Goal: Information Seeking & Learning: Compare options

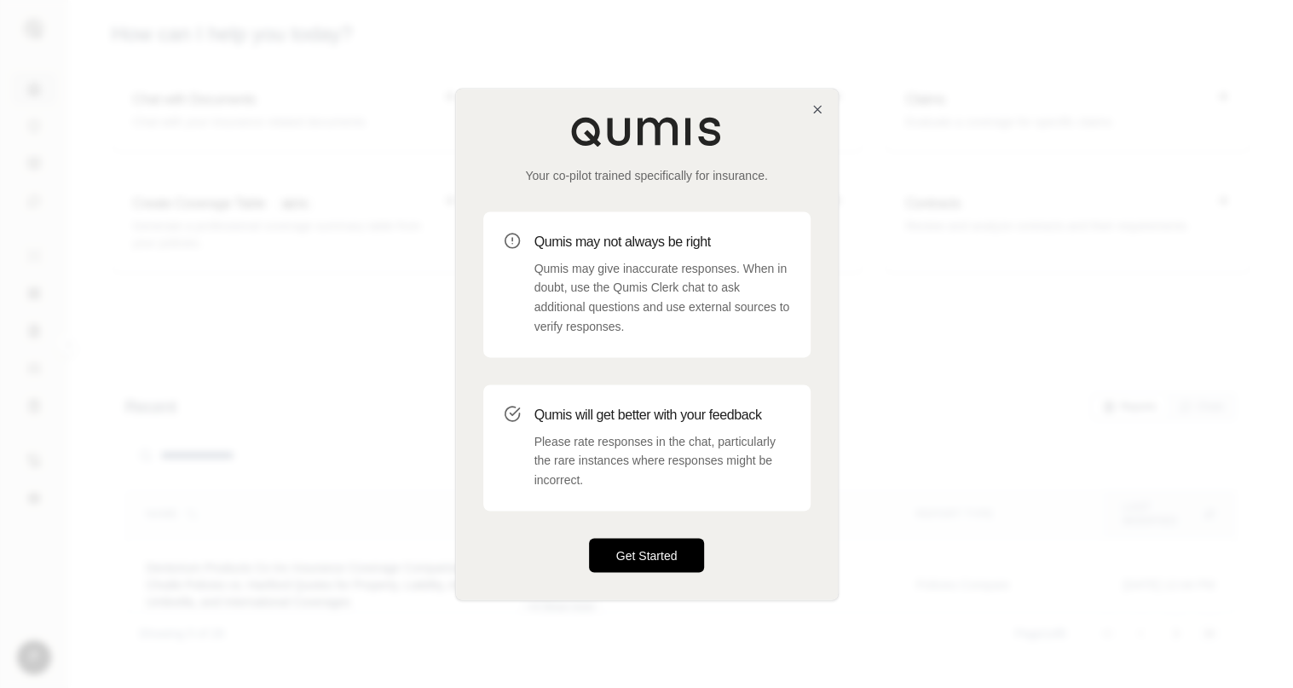
click at [653, 550] on button "Get Started" at bounding box center [647, 555] width 116 height 34
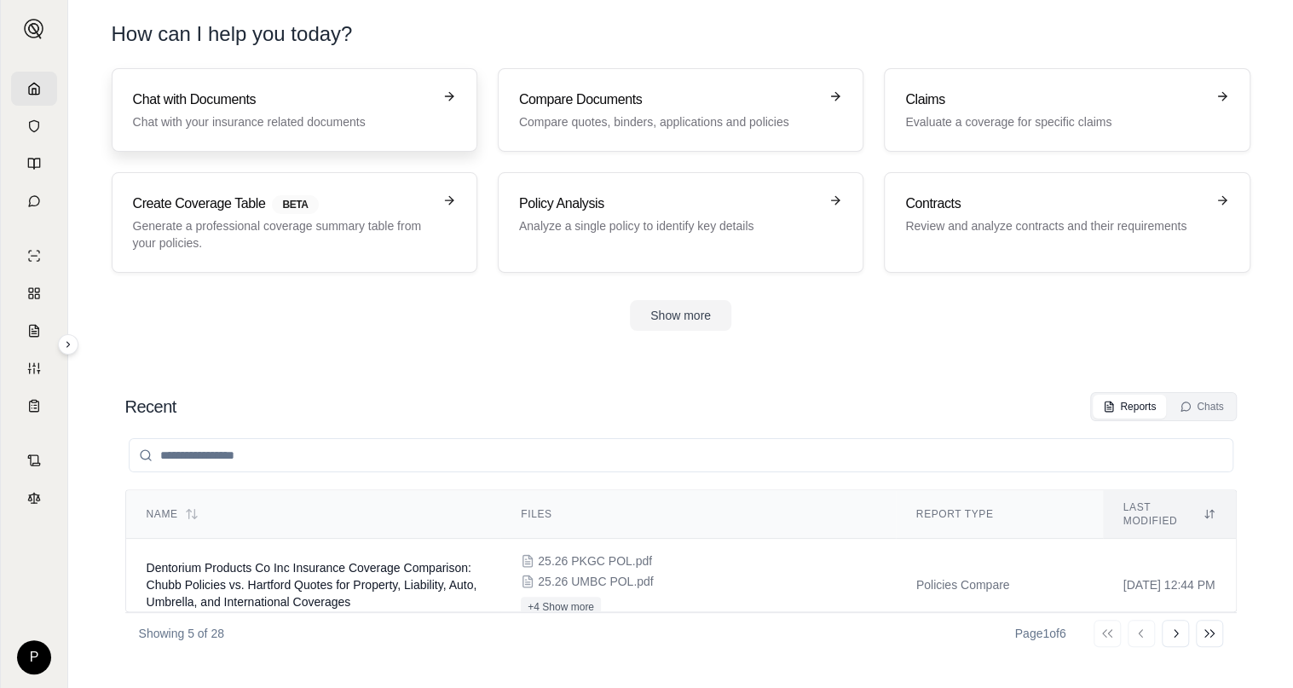
click at [235, 119] on p "Chat with your insurance related documents" at bounding box center [282, 121] width 299 height 17
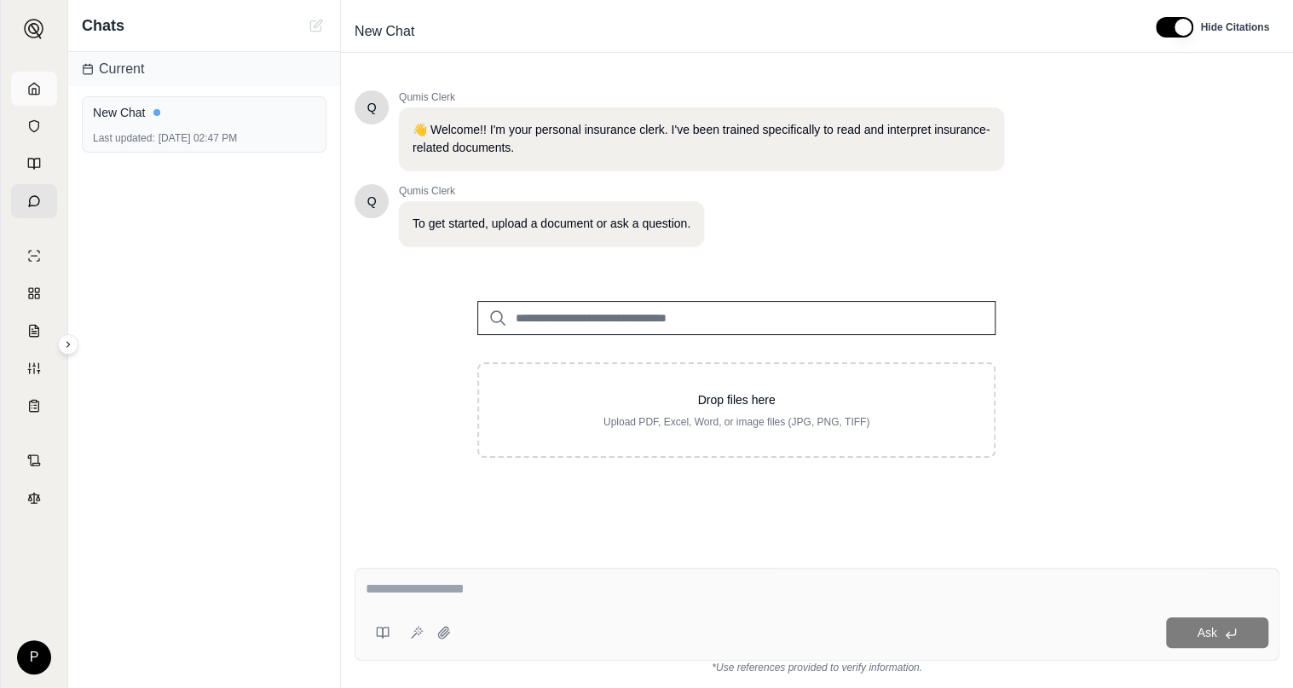
click at [36, 89] on polyline at bounding box center [33, 92] width 3 height 6
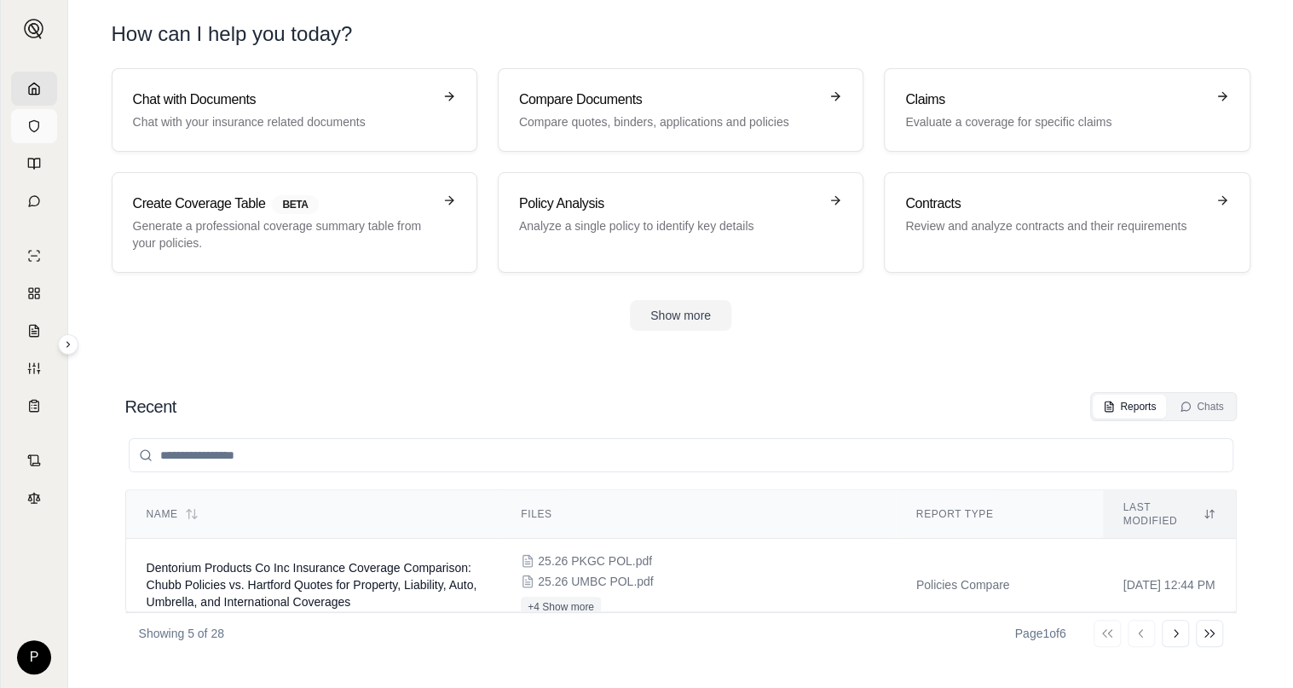
click at [30, 130] on icon at bounding box center [34, 126] width 14 height 14
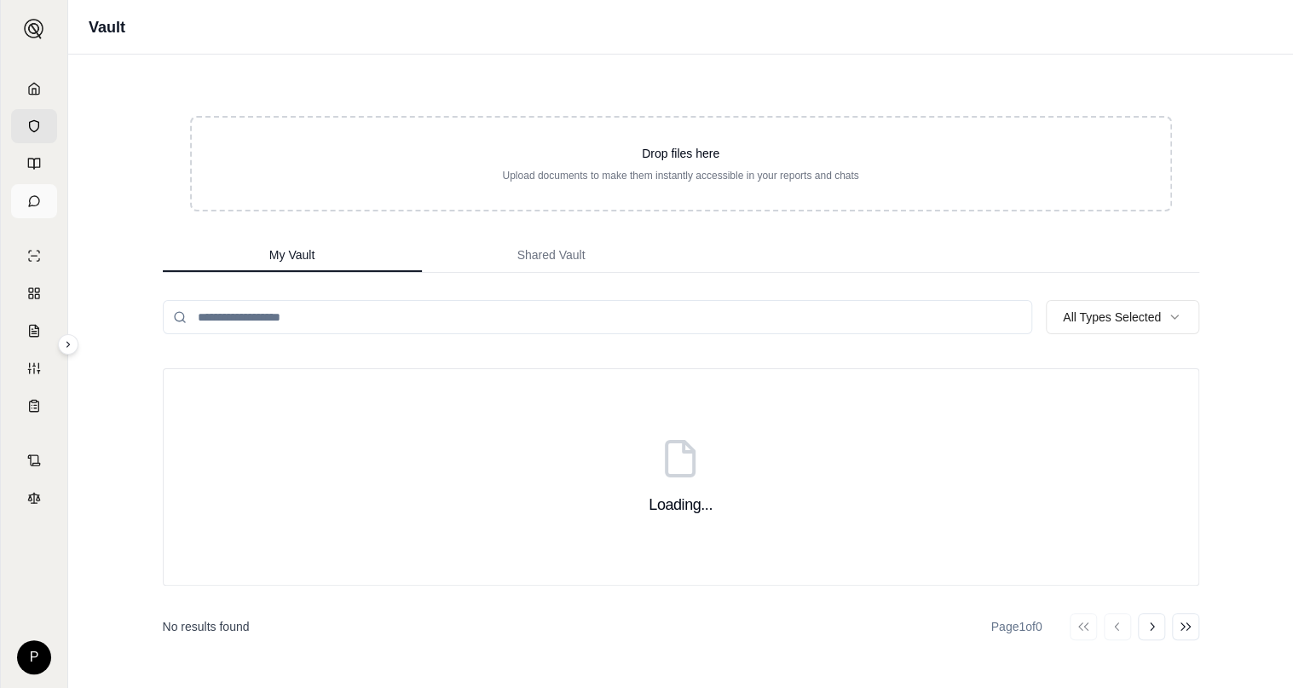
click at [33, 198] on icon at bounding box center [34, 201] width 14 height 14
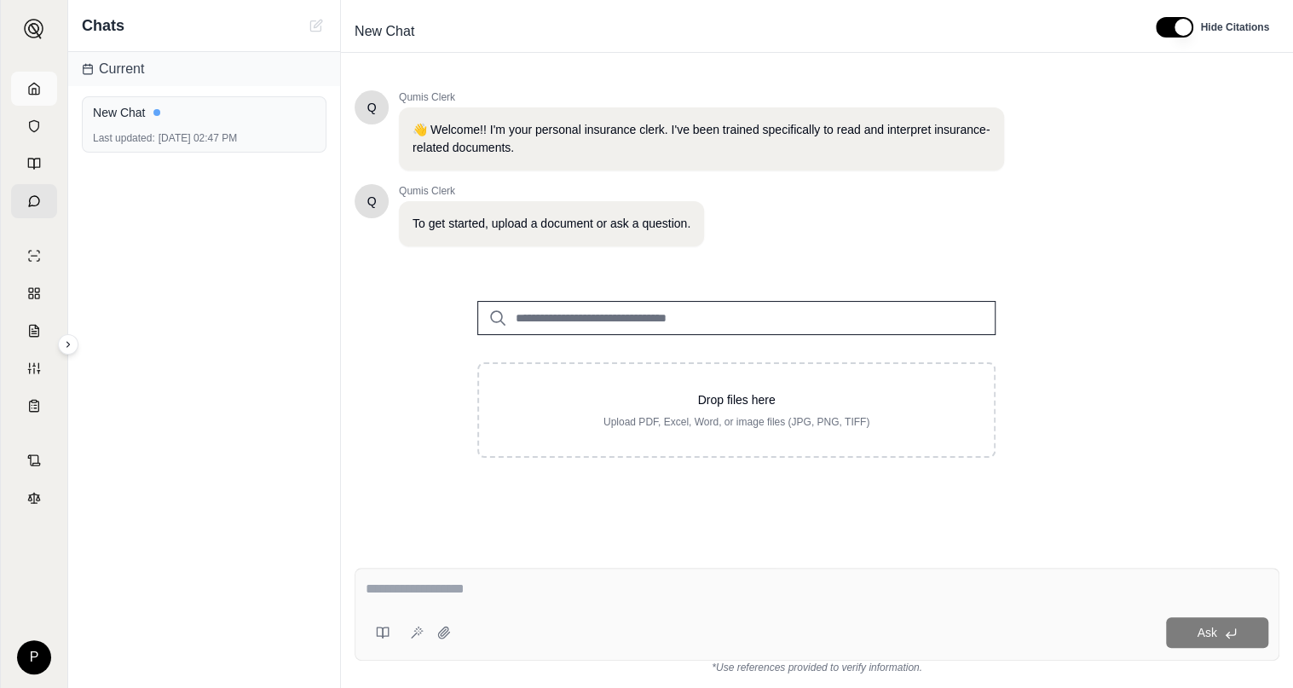
click at [32, 88] on icon at bounding box center [34, 89] width 14 height 14
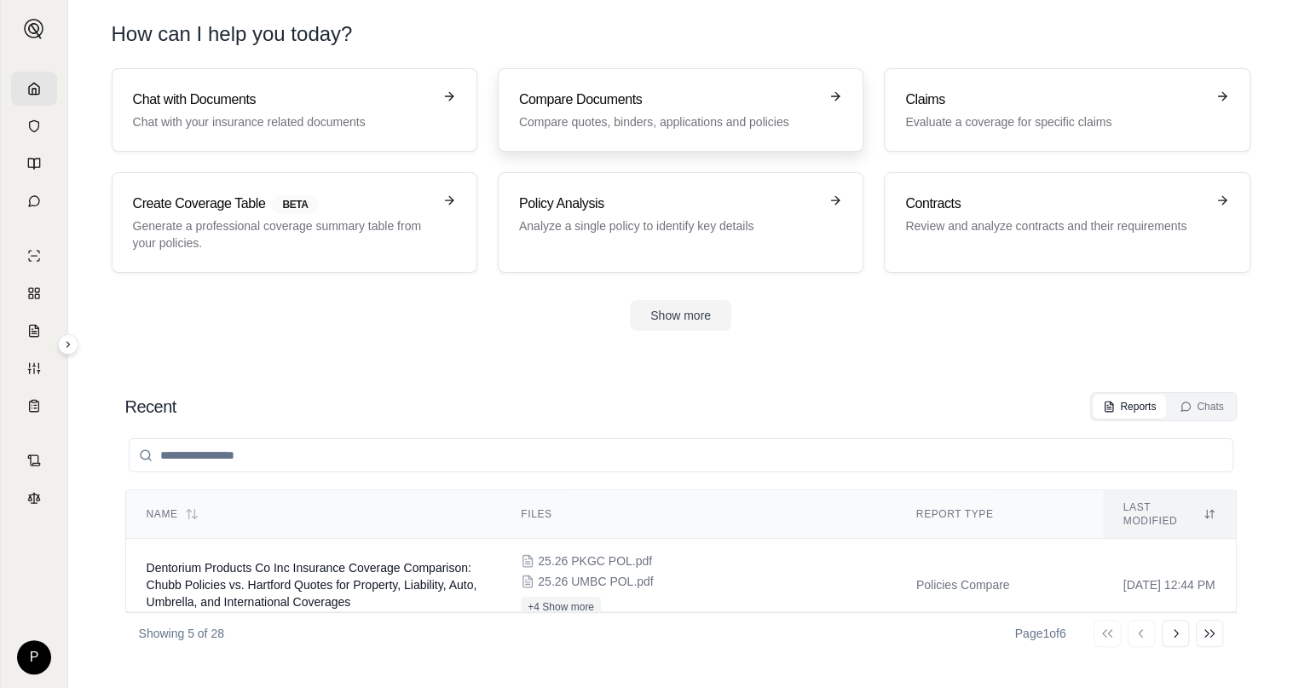
click at [607, 93] on h3 "Compare Documents" at bounding box center [668, 99] width 299 height 20
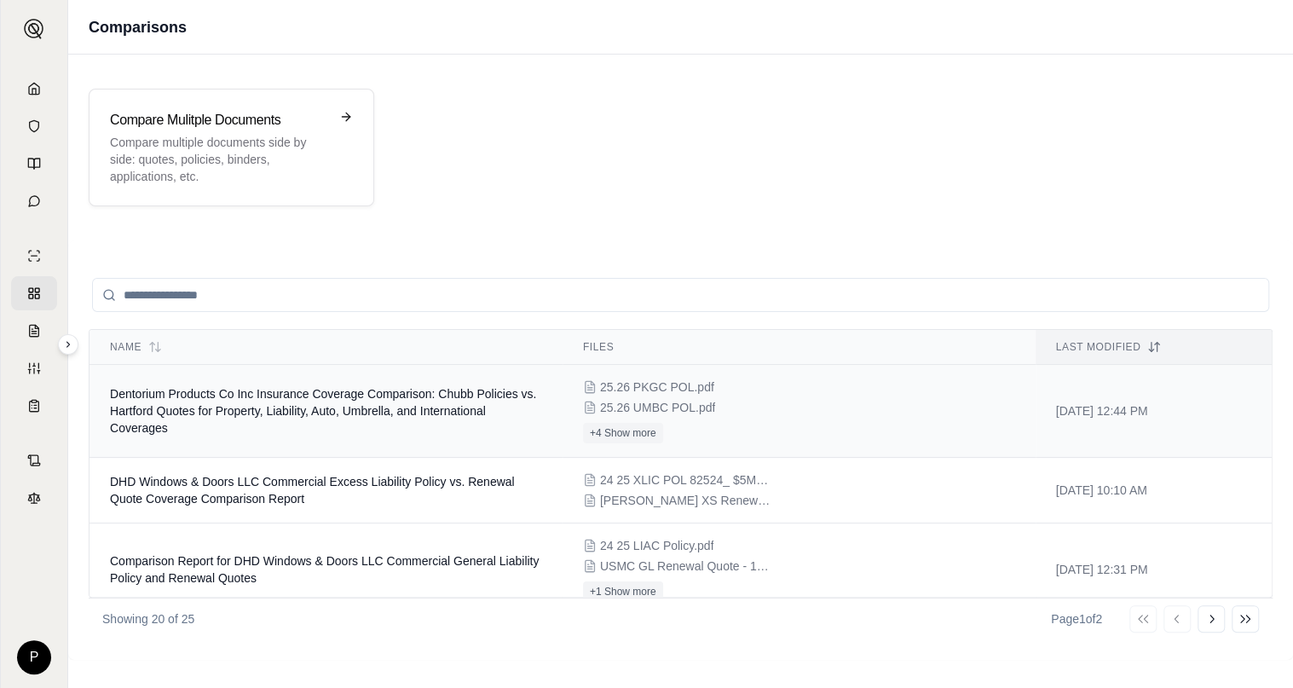
click at [377, 396] on span "Dentorium Products Co Inc Insurance Coverage Comparison: Chubb Policies vs. Har…" at bounding box center [323, 411] width 426 height 48
click at [244, 176] on p "Compare multiple documents side by side: quotes, policies, binders, application…" at bounding box center [219, 159] width 219 height 51
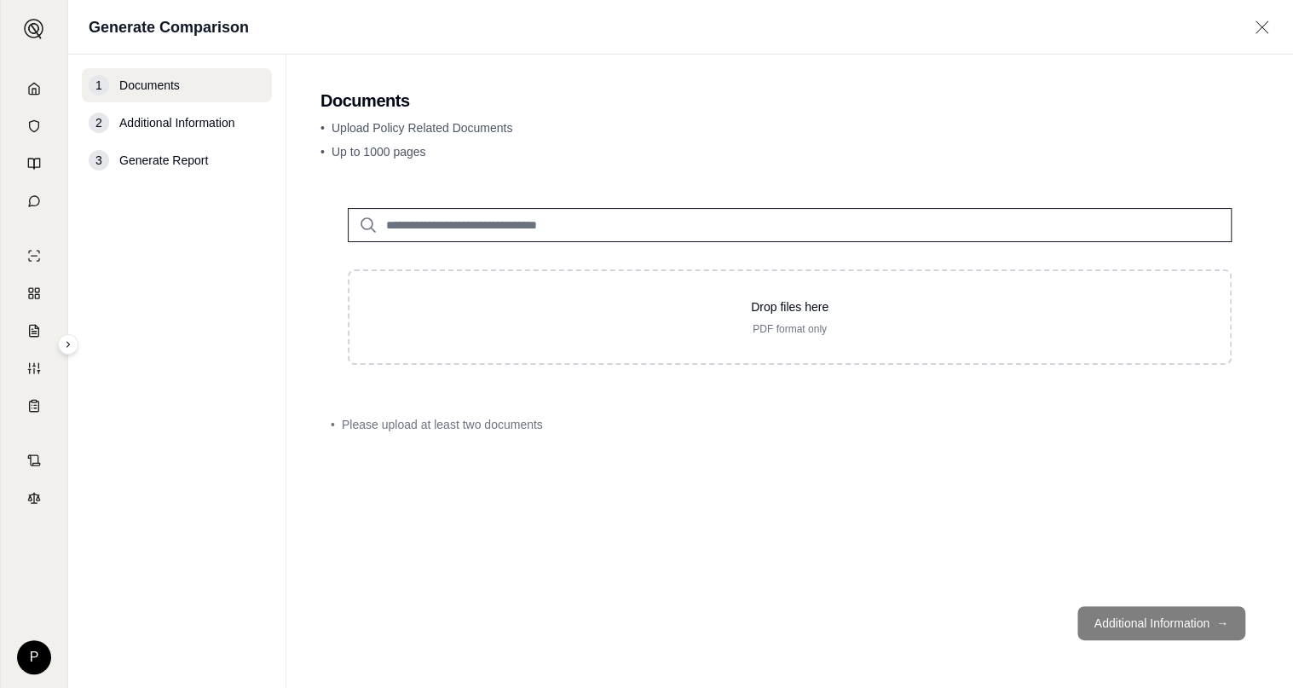
click at [492, 222] on input "search" at bounding box center [790, 225] width 884 height 34
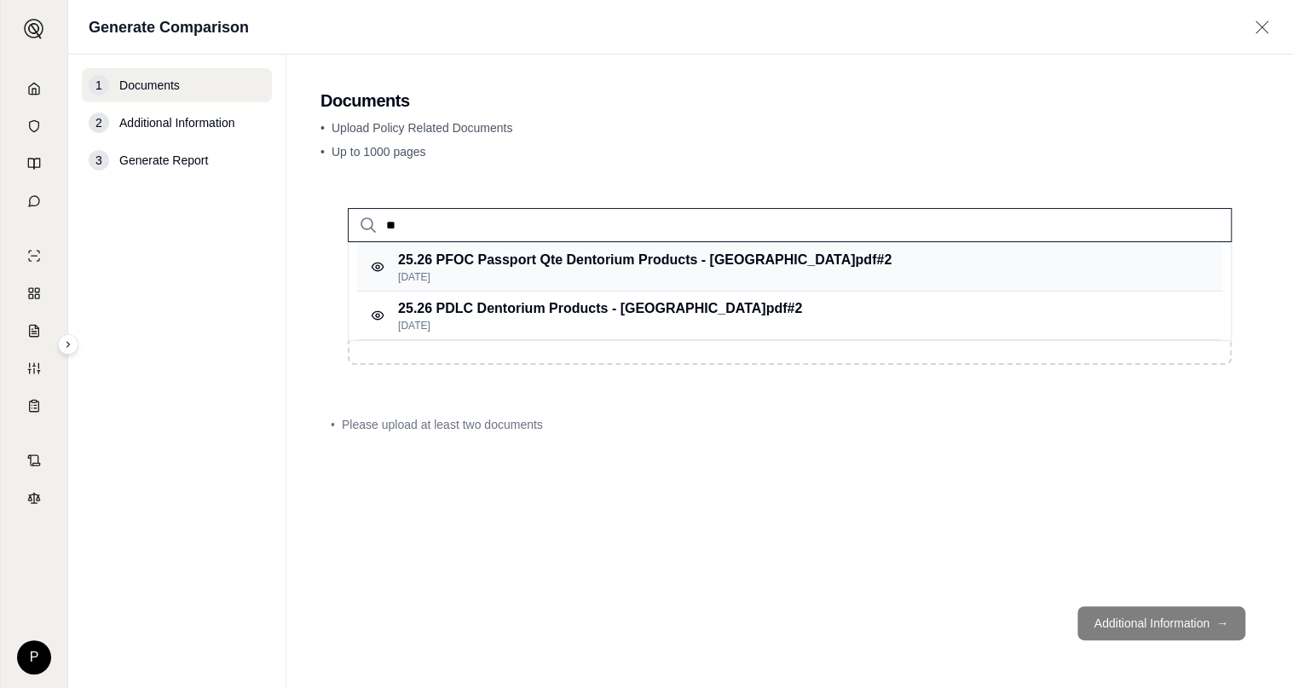
type input "**"
click at [491, 268] on p "25.26 PFOC Passport Qte Dentorium Products - [GEOGRAPHIC_DATA]pdf #2" at bounding box center [644, 260] width 493 height 20
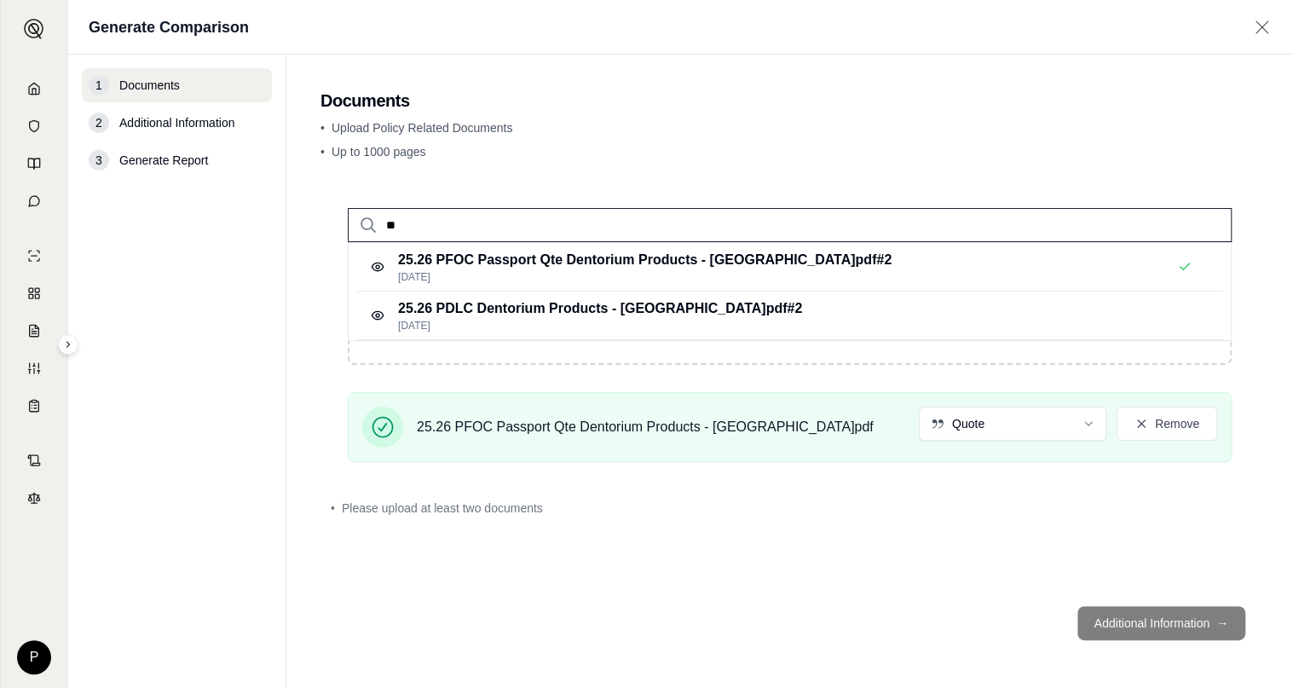
drag, startPoint x: 406, startPoint y: 229, endPoint x: 364, endPoint y: 222, distance: 42.3
click at [365, 222] on div "**" at bounding box center [790, 225] width 884 height 34
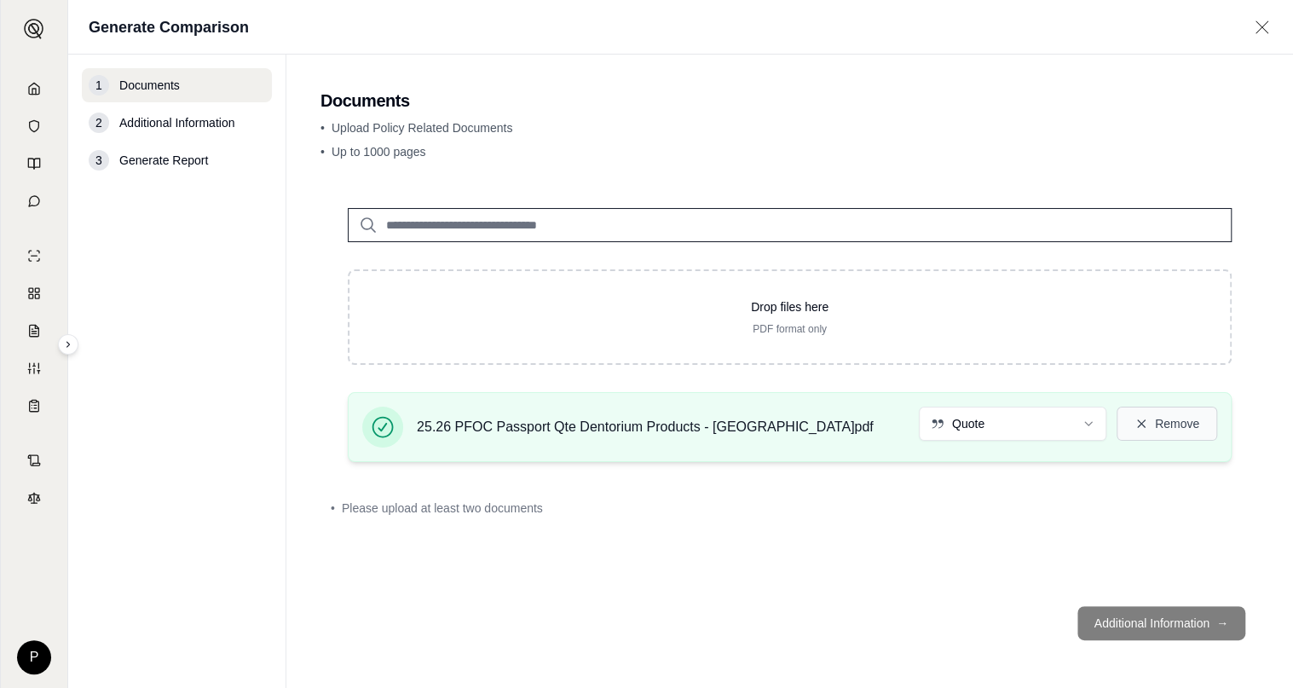
click at [1143, 417] on icon at bounding box center [1141, 424] width 14 height 14
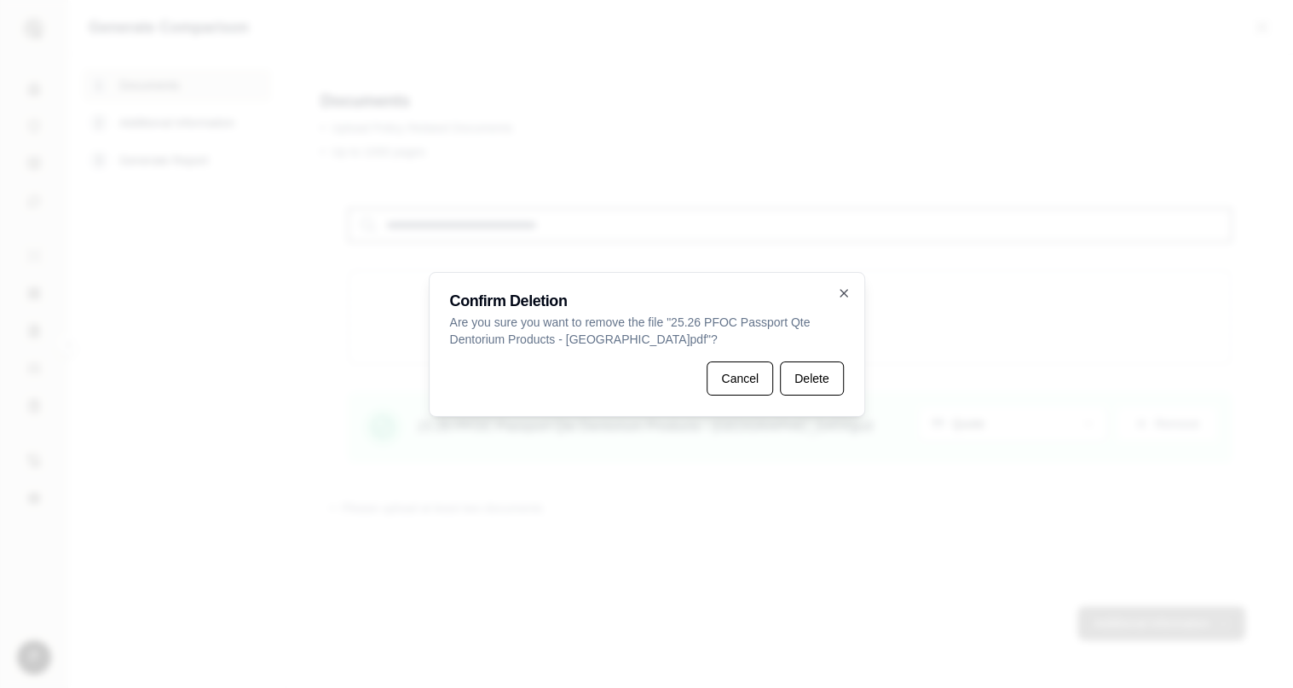
drag, startPoint x: 734, startPoint y: 379, endPoint x: 788, endPoint y: 366, distance: 56.0
click at [734, 379] on button "Cancel" at bounding box center [739, 378] width 66 height 34
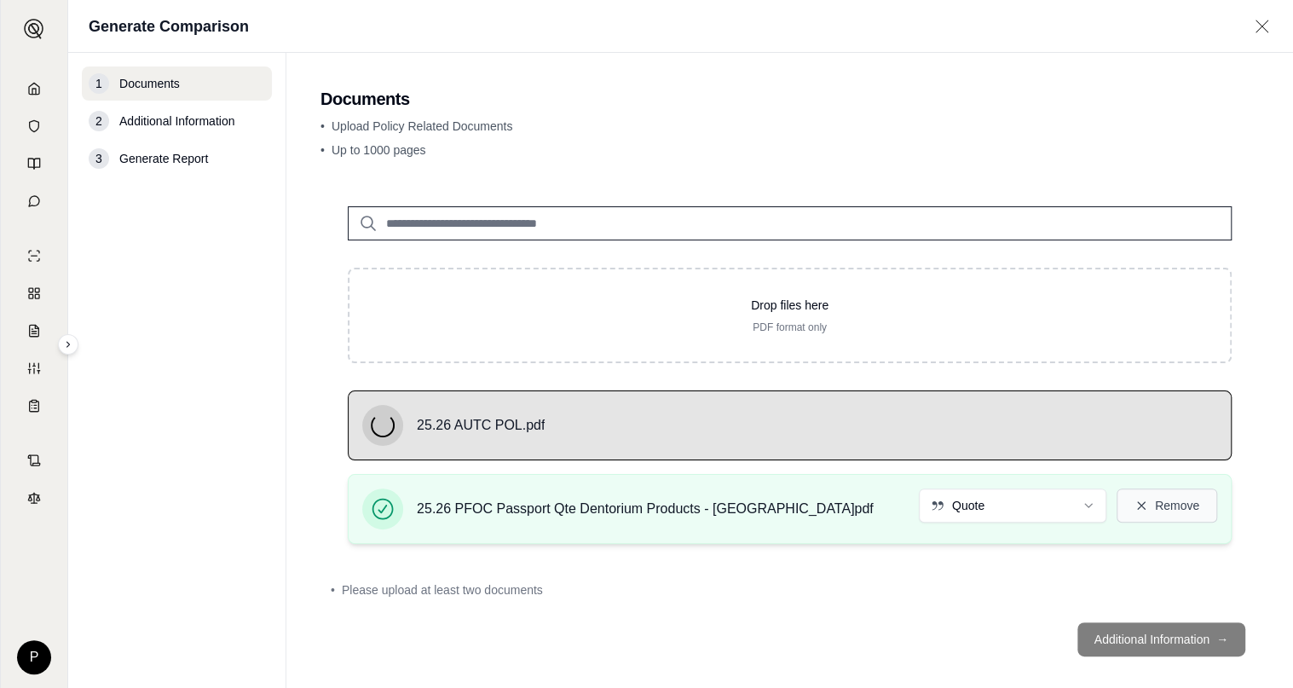
click at [1167, 504] on button "Remove" at bounding box center [1166, 505] width 101 height 34
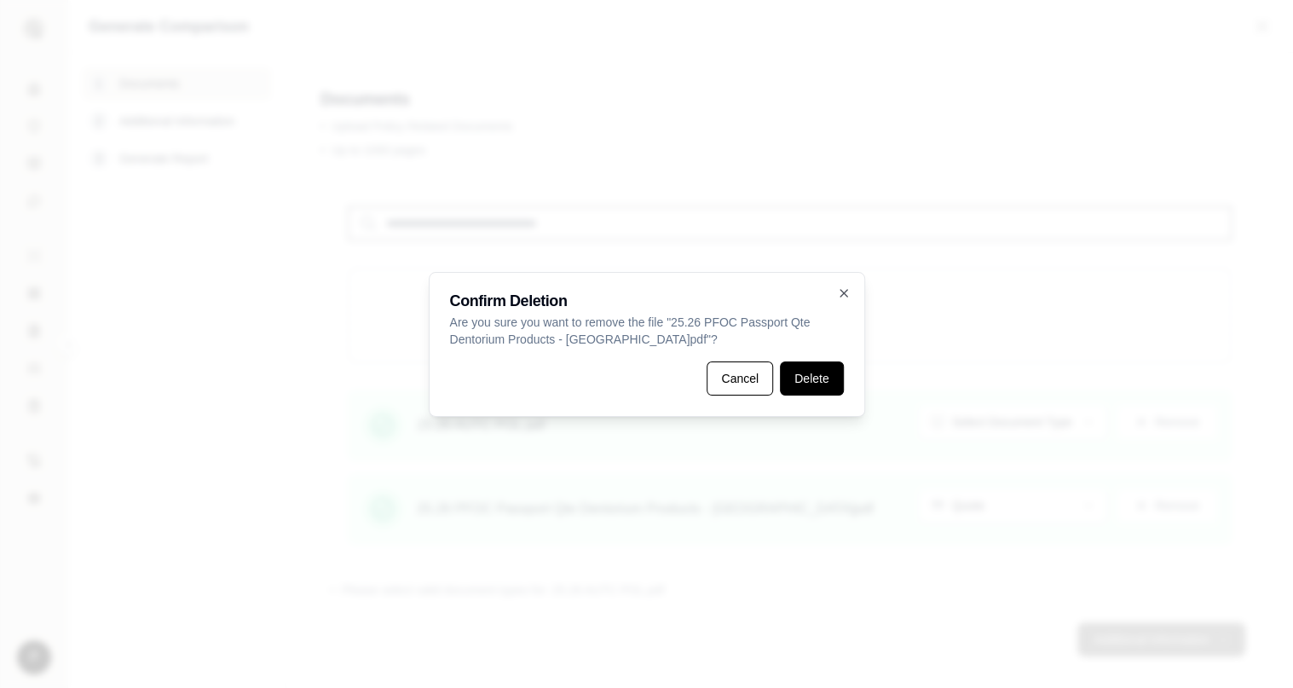
click at [811, 381] on button "Delete" at bounding box center [811, 378] width 63 height 34
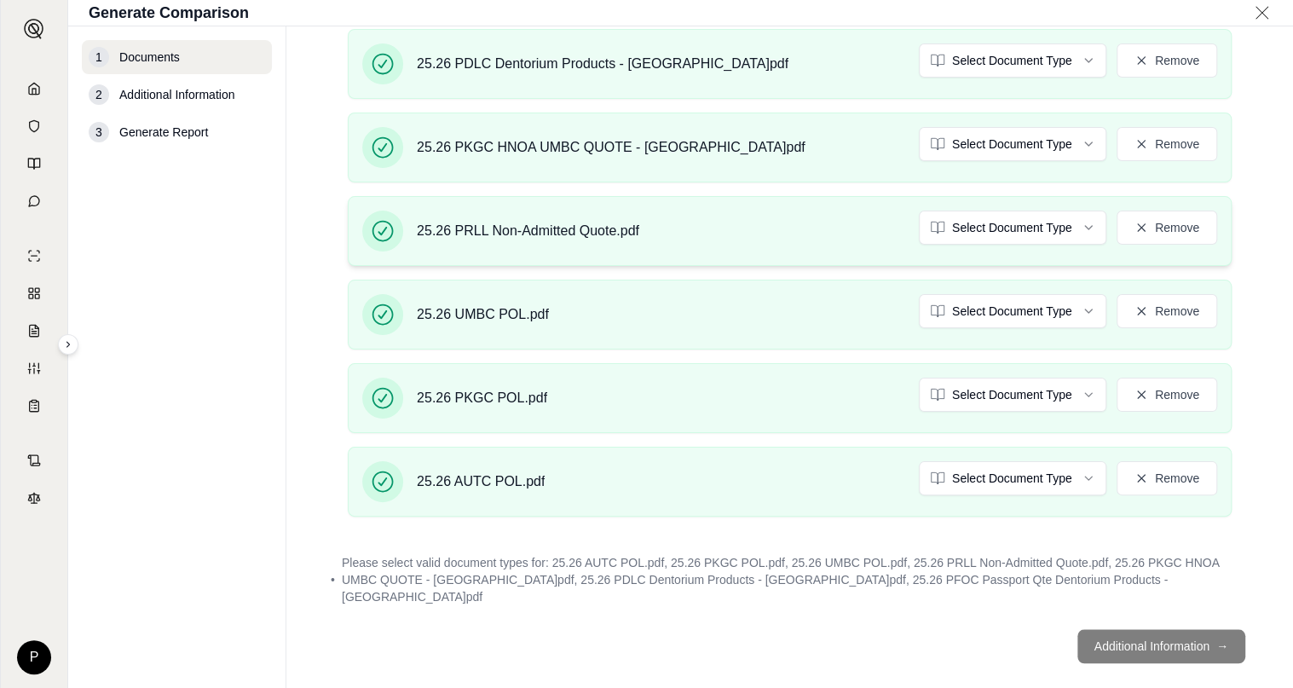
scroll to position [684, 0]
click at [1124, 619] on footer "Additional Information →" at bounding box center [789, 643] width 938 height 61
click at [1137, 622] on footer "Additional Information →" at bounding box center [789, 643] width 938 height 61
click at [1155, 624] on footer "Additional Information →" at bounding box center [789, 643] width 938 height 61
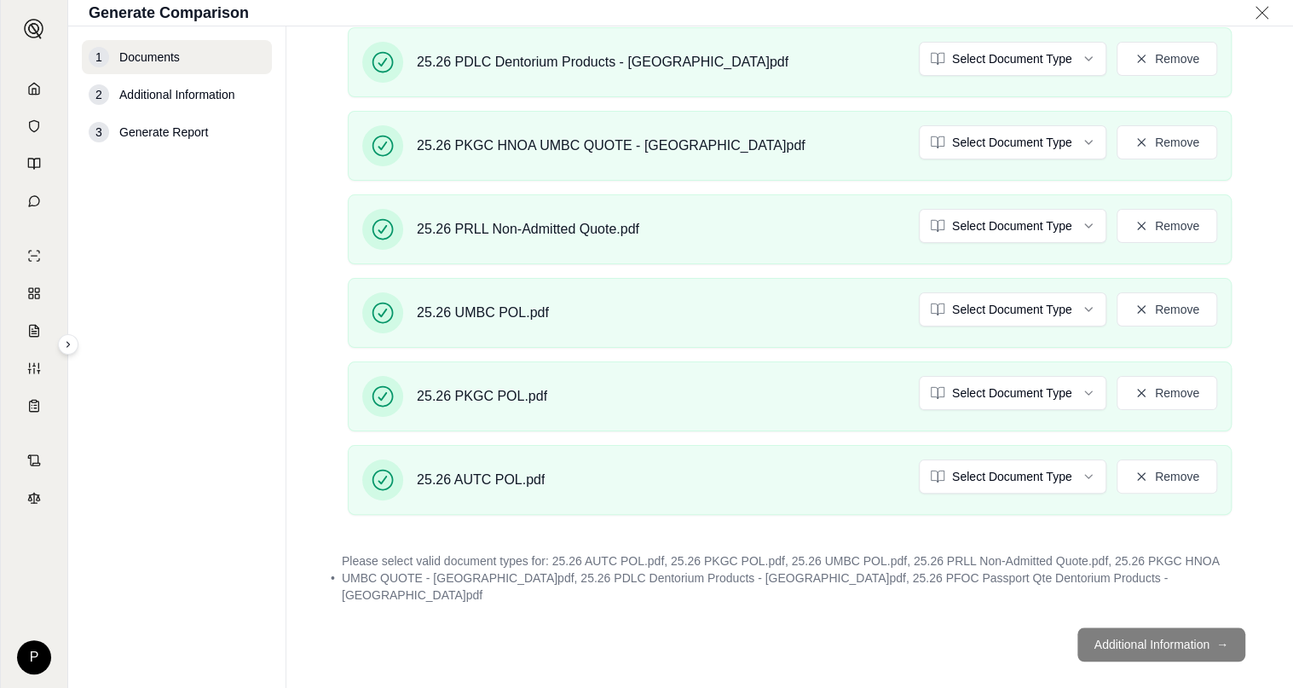
click at [177, 133] on span "Generate Report" at bounding box center [163, 132] width 89 height 17
click at [1097, 629] on footer "Additional Information →" at bounding box center [789, 643] width 938 height 61
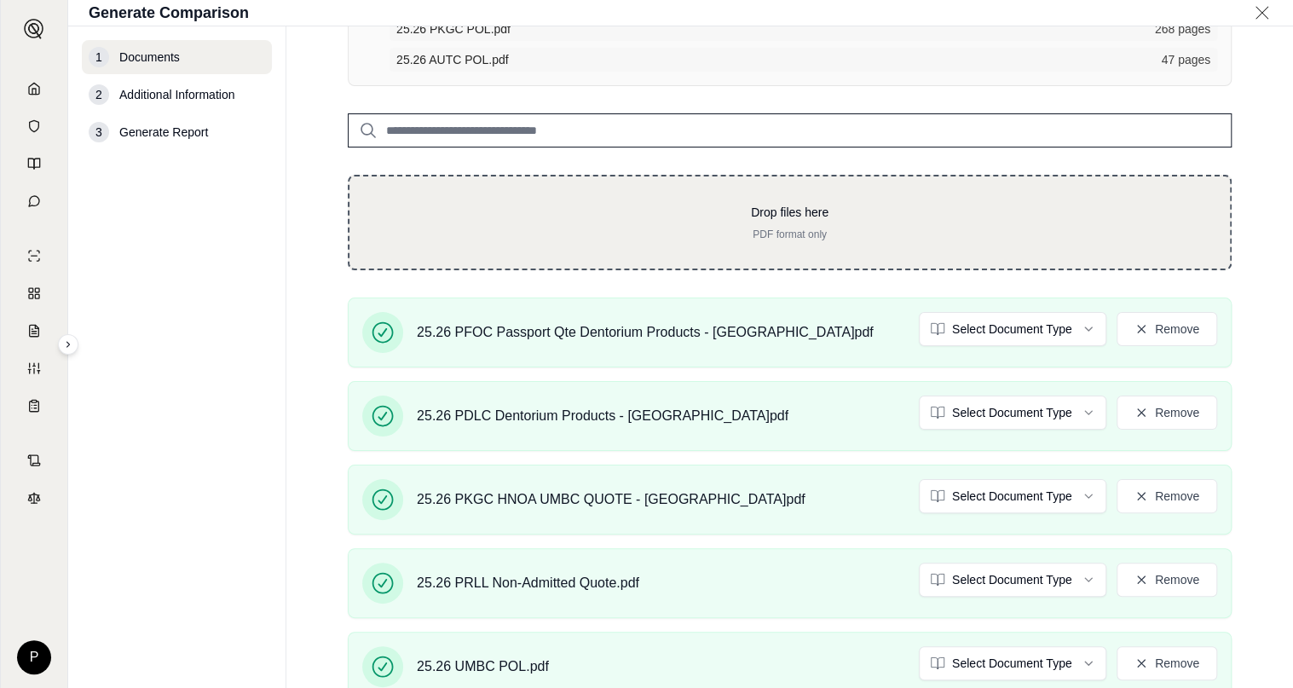
scroll to position [511, 0]
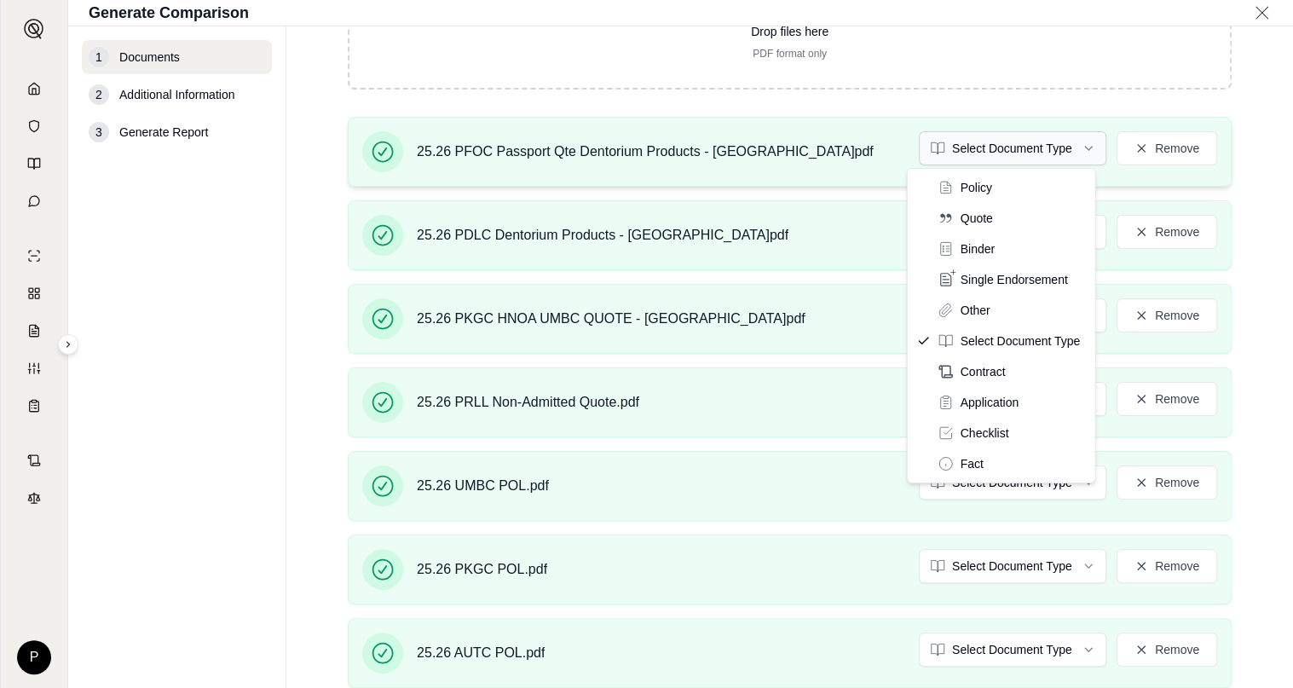
click at [1050, 150] on html "P Generate Comparison 1 Documents 2 Additional Information 3 Generate Report Do…" at bounding box center [646, 344] width 1293 height 688
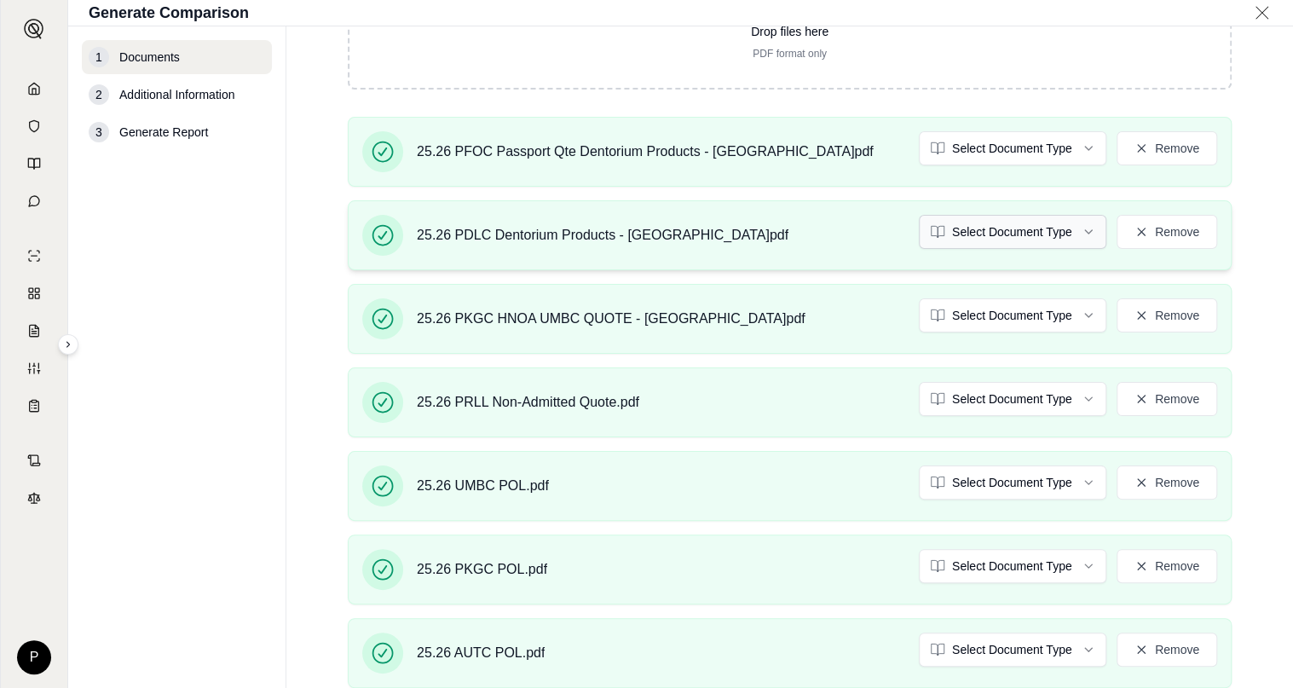
click at [1049, 227] on html "P Generate Comparison 1 Documents 2 Additional Information 3 Generate Report Do…" at bounding box center [646, 344] width 1293 height 688
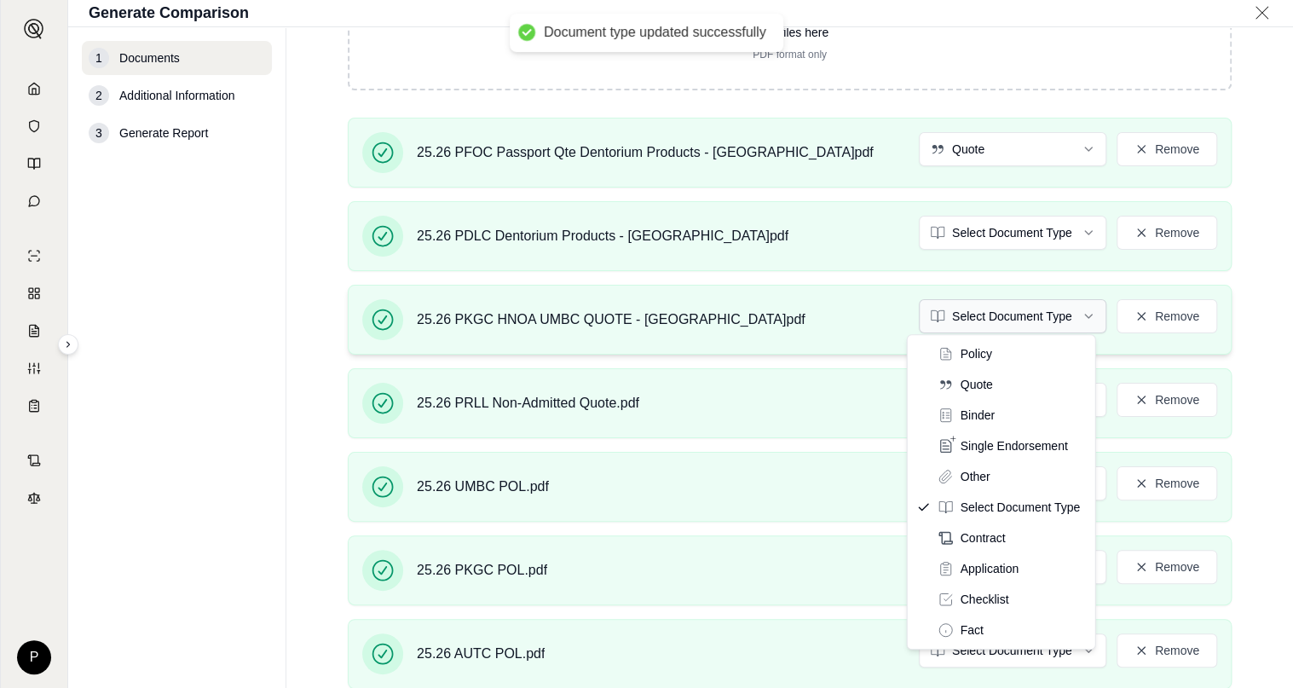
click at [1045, 317] on html "Document type updated successfully P Generate Comparison 1 Documents 2 Addition…" at bounding box center [646, 344] width 1293 height 688
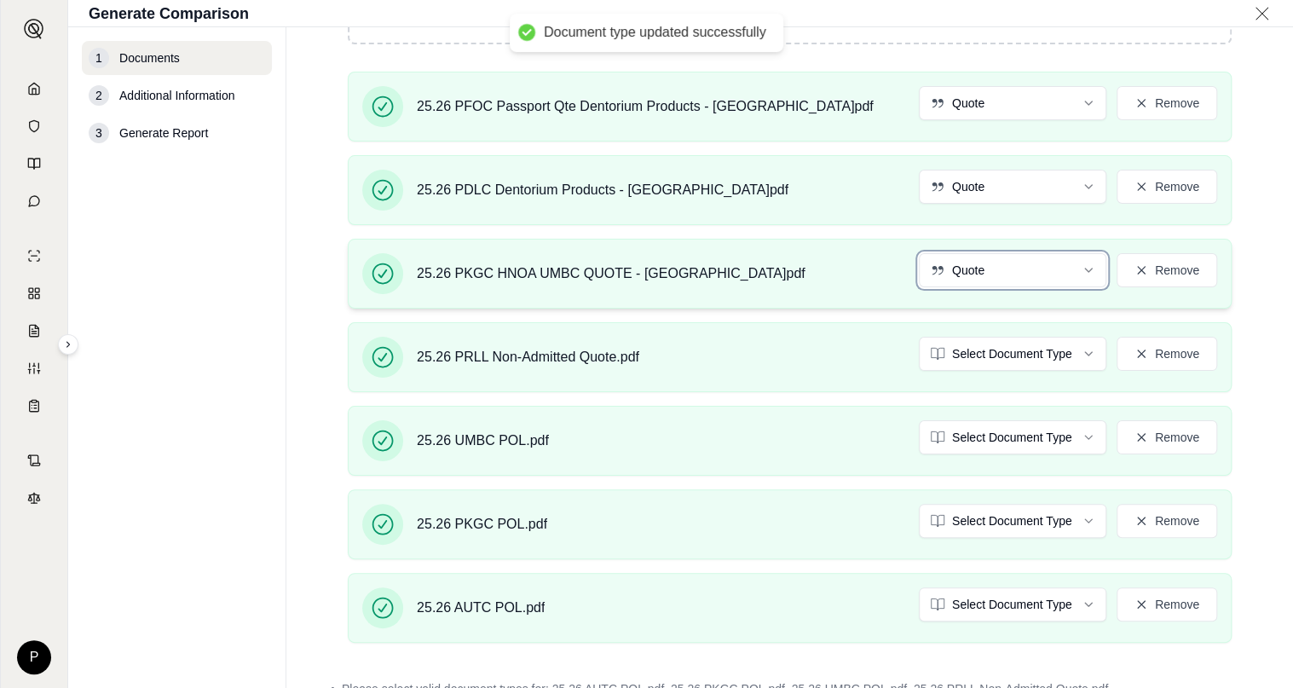
scroll to position [668, 0]
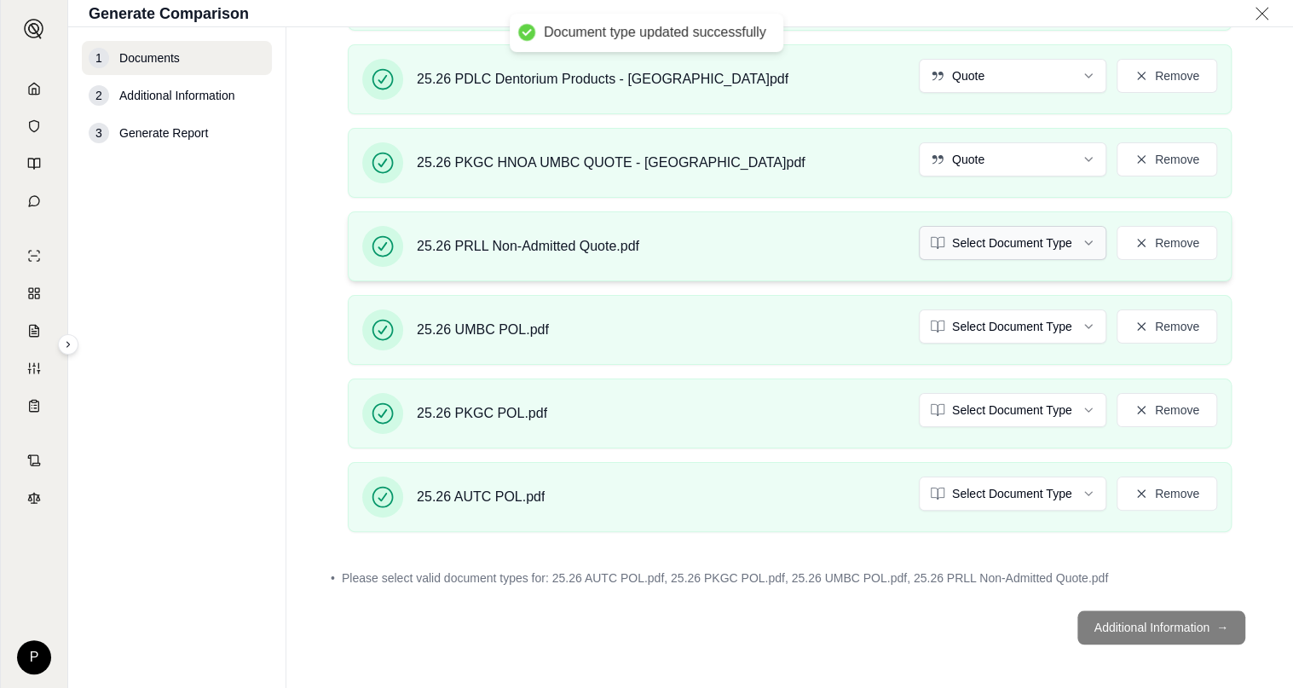
click at [1035, 239] on html "Document type updated successfully P Generate Comparison 1 Documents 2 Addition…" at bounding box center [646, 344] width 1293 height 688
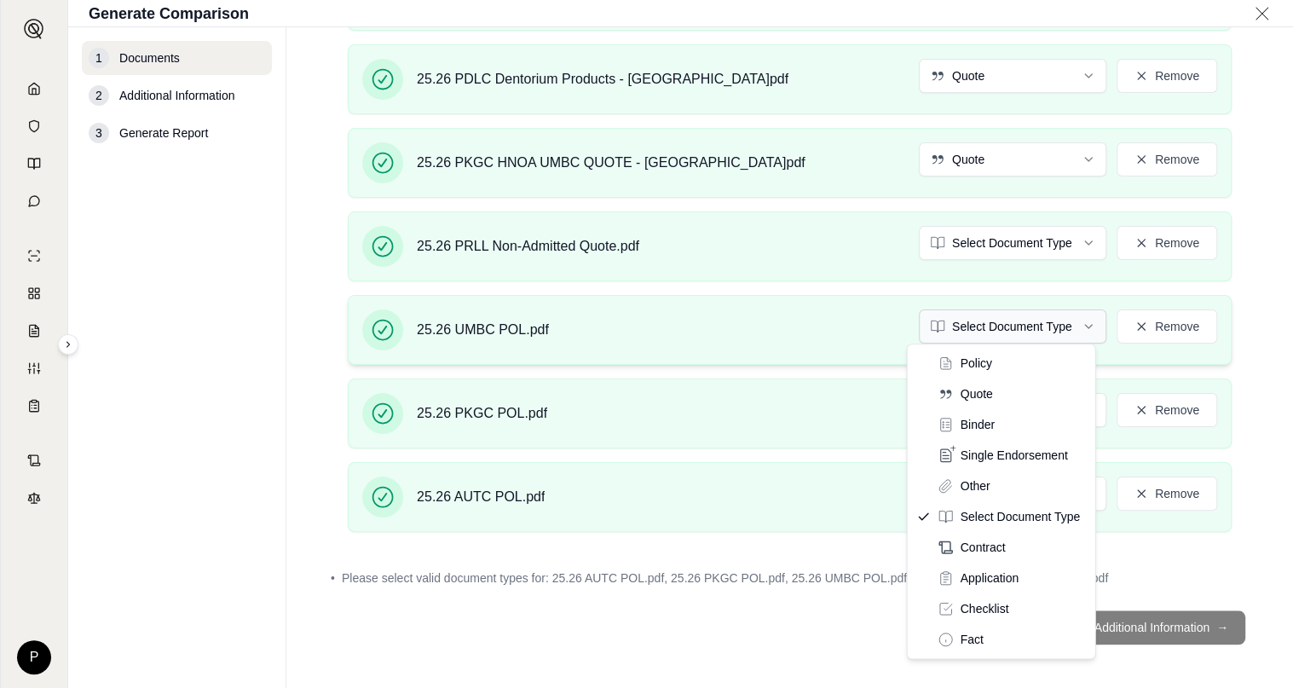
click at [1033, 320] on html "P Generate Comparison 1 Documents 2 Additional Information 3 Generate Report Do…" at bounding box center [646, 344] width 1293 height 688
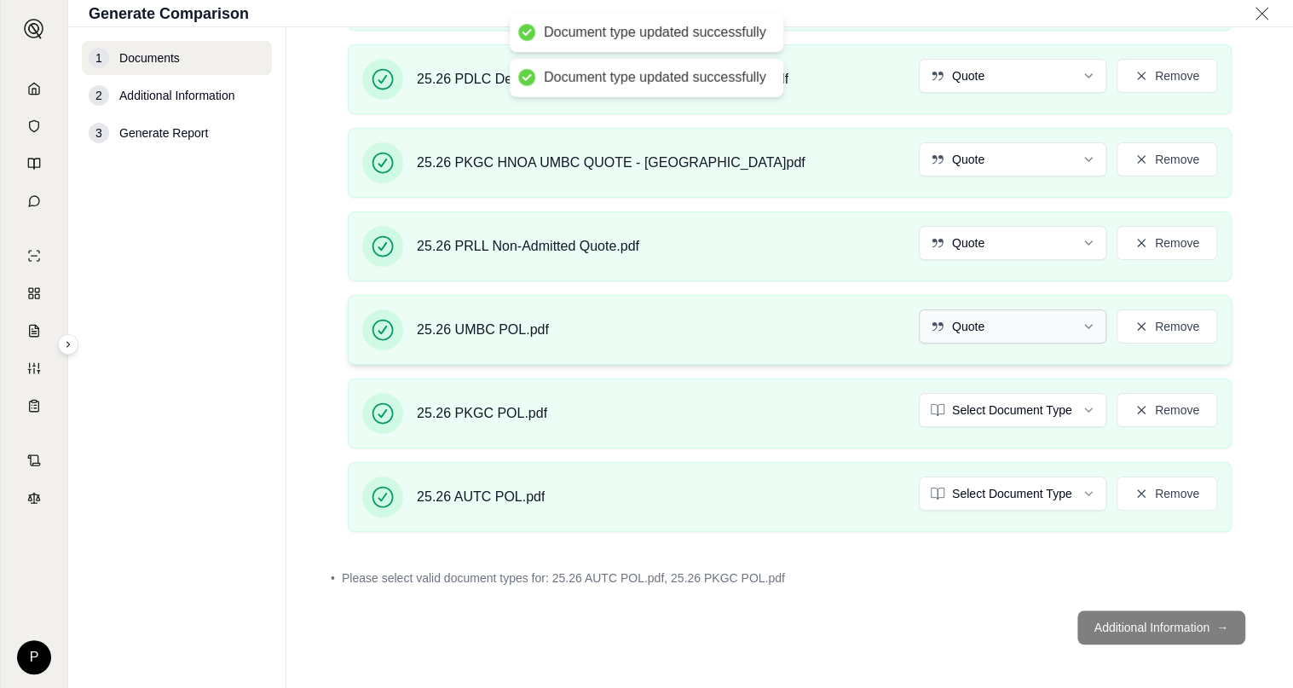
click at [1025, 319] on html "Document type updated successfully Document type updated successfully P Generat…" at bounding box center [646, 344] width 1293 height 688
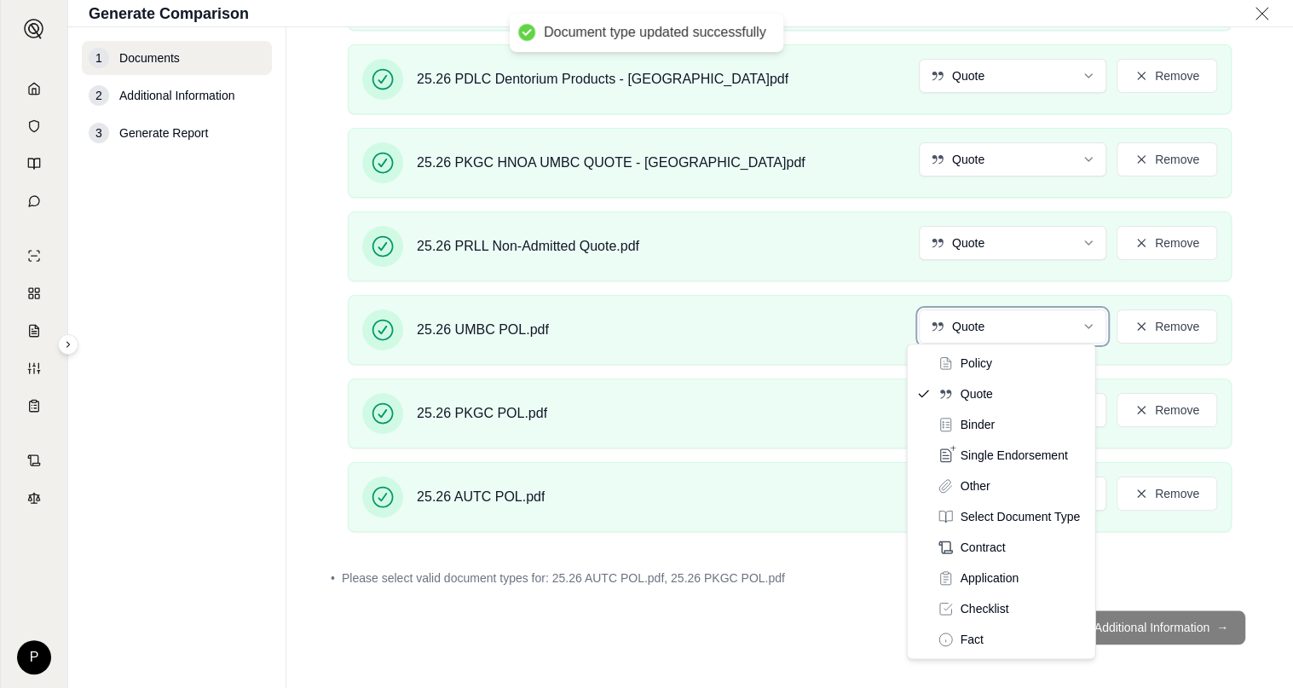
click at [859, 346] on html "Document type updated successfully Document type updated successfully P Generat…" at bounding box center [646, 344] width 1293 height 688
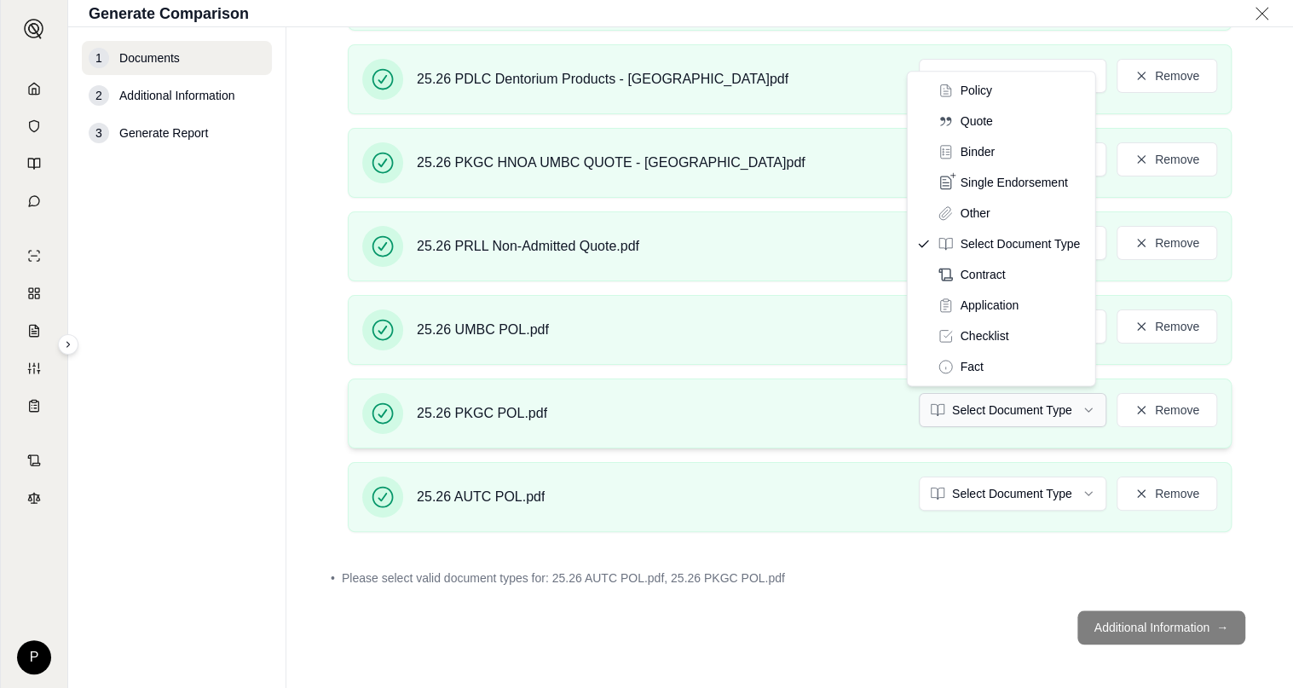
click at [1005, 389] on html "Document type updated successfully P Generate Comparison 1 Documents 2 Addition…" at bounding box center [646, 344] width 1293 height 688
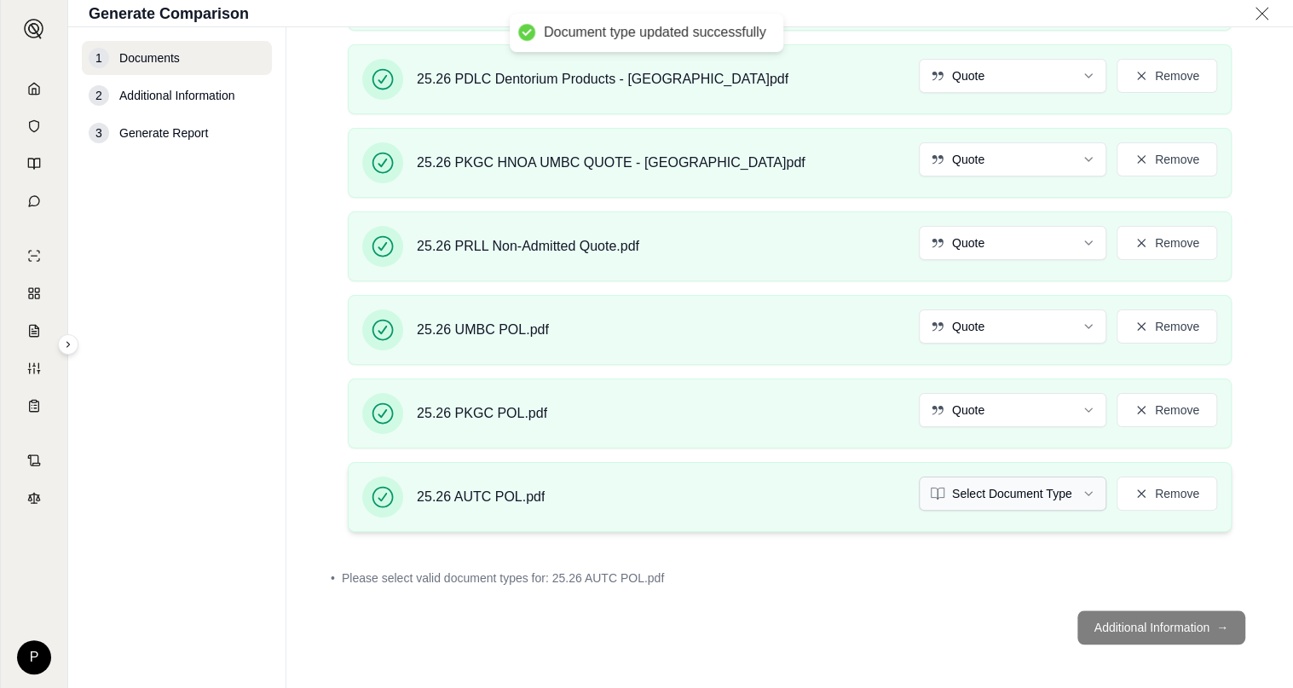
click at [1027, 479] on html "Document type updated successfully P Generate Comparison 1 Documents 2 Addition…" at bounding box center [646, 344] width 1293 height 688
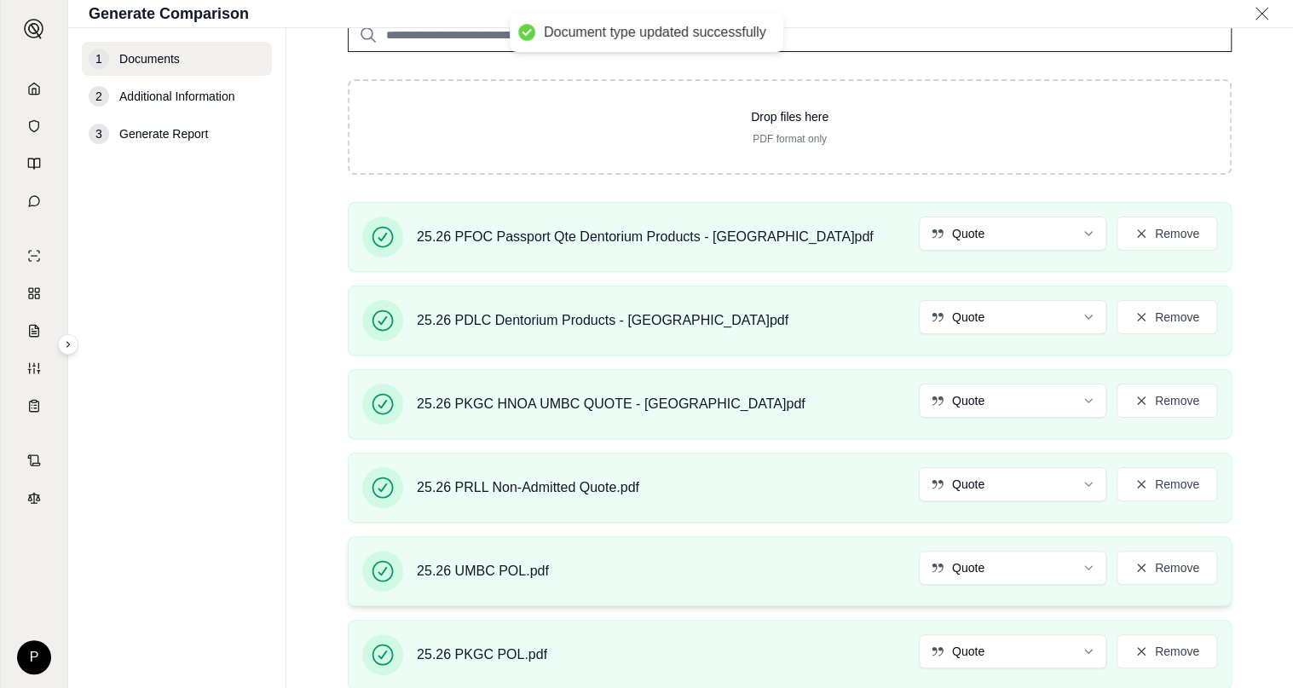
scroll to position [618, 0]
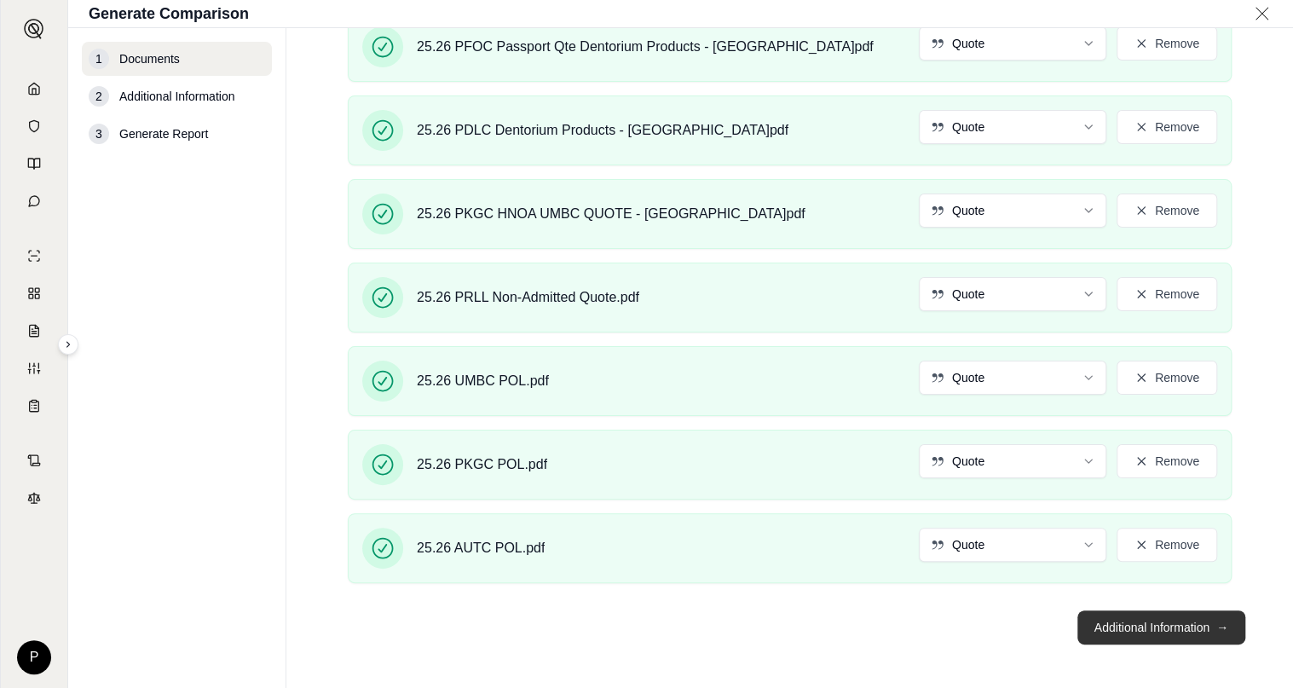
click at [1149, 616] on button "Additional Information →" at bounding box center [1161, 627] width 168 height 34
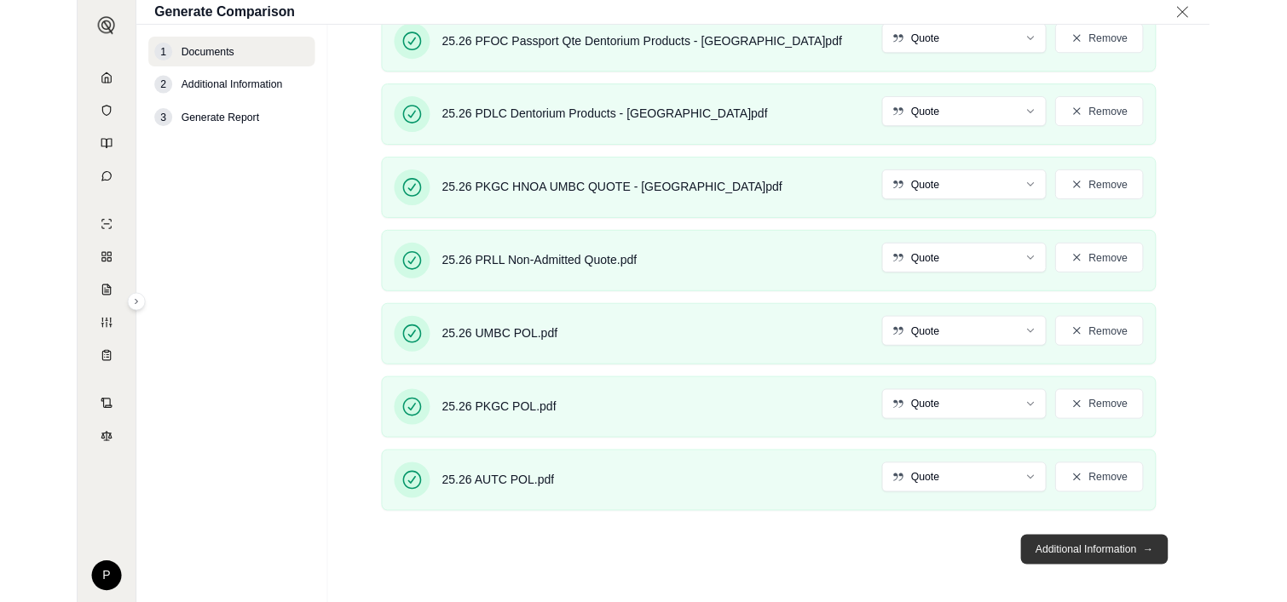
scroll to position [0, 0]
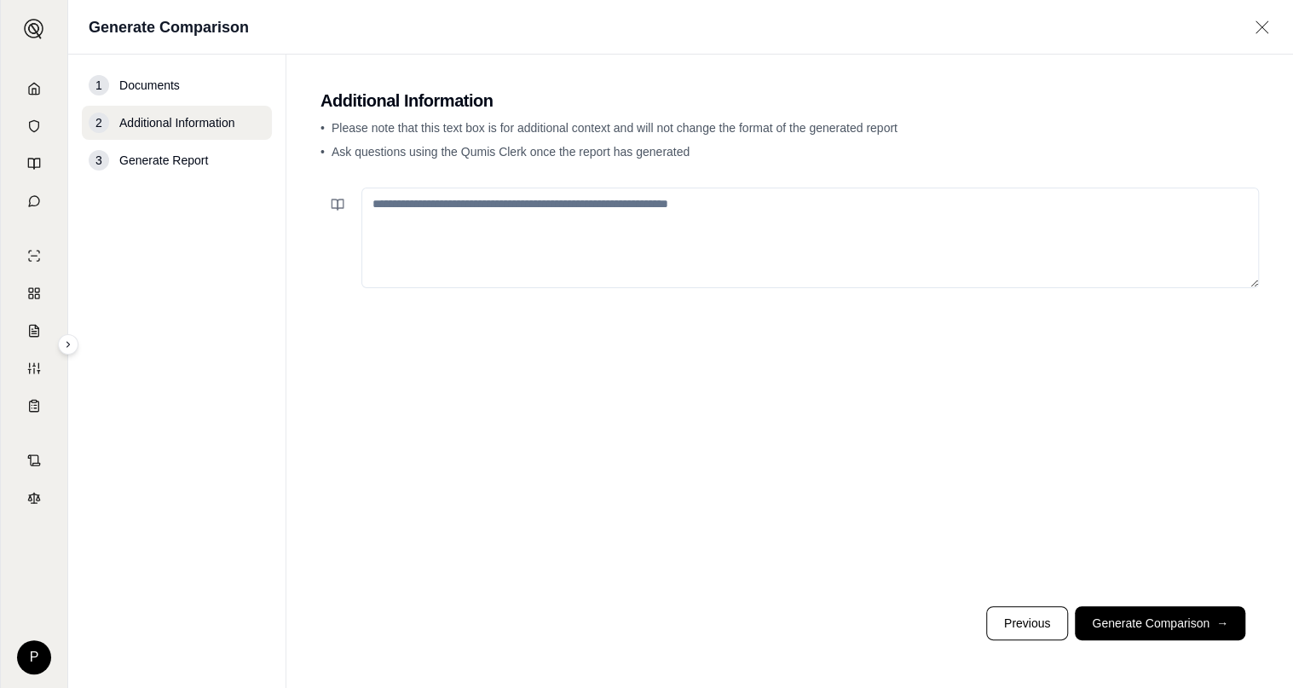
click at [475, 214] on textarea at bounding box center [809, 237] width 897 height 101
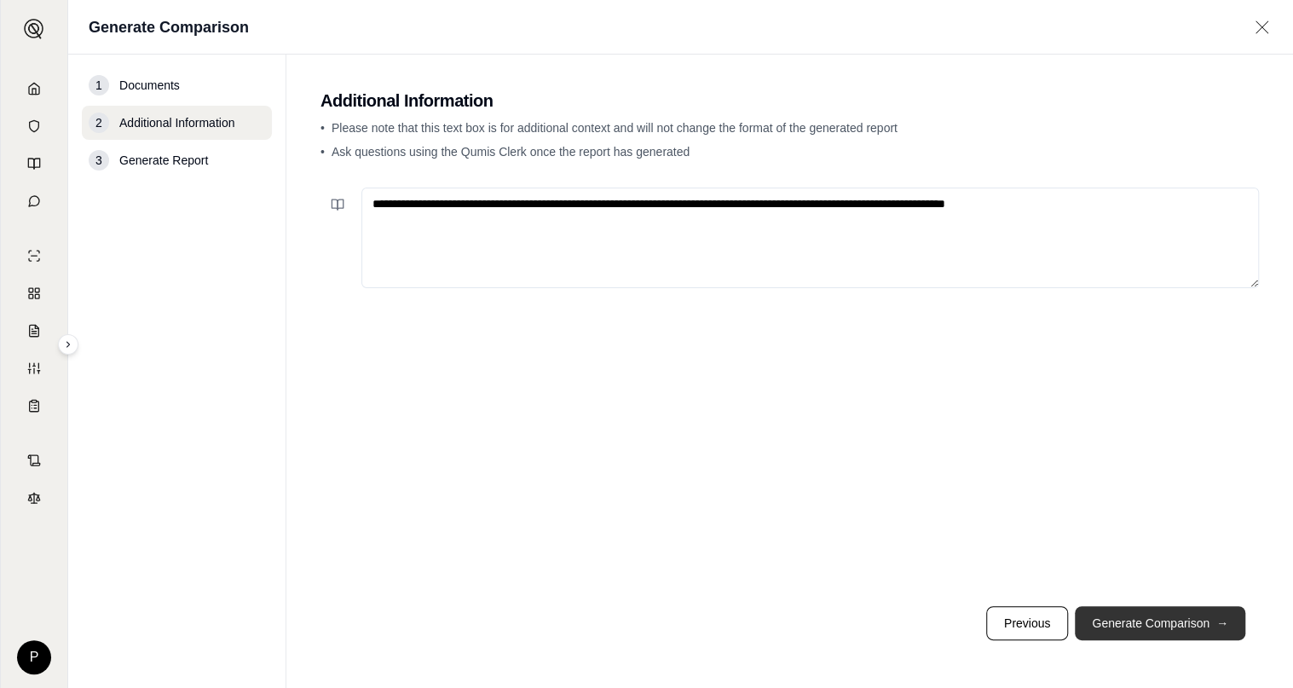
type textarea "**********"
click at [1187, 625] on button "Generate Comparison →" at bounding box center [1159, 623] width 170 height 34
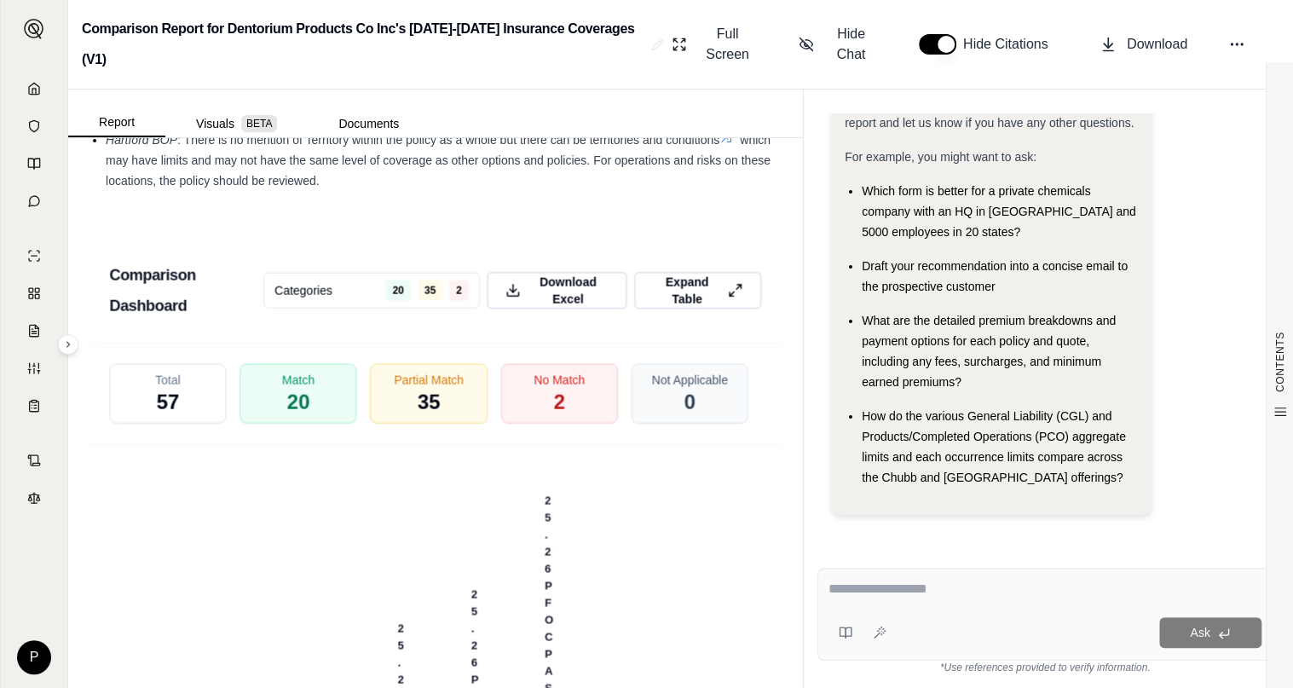
scroll to position [4686, 0]
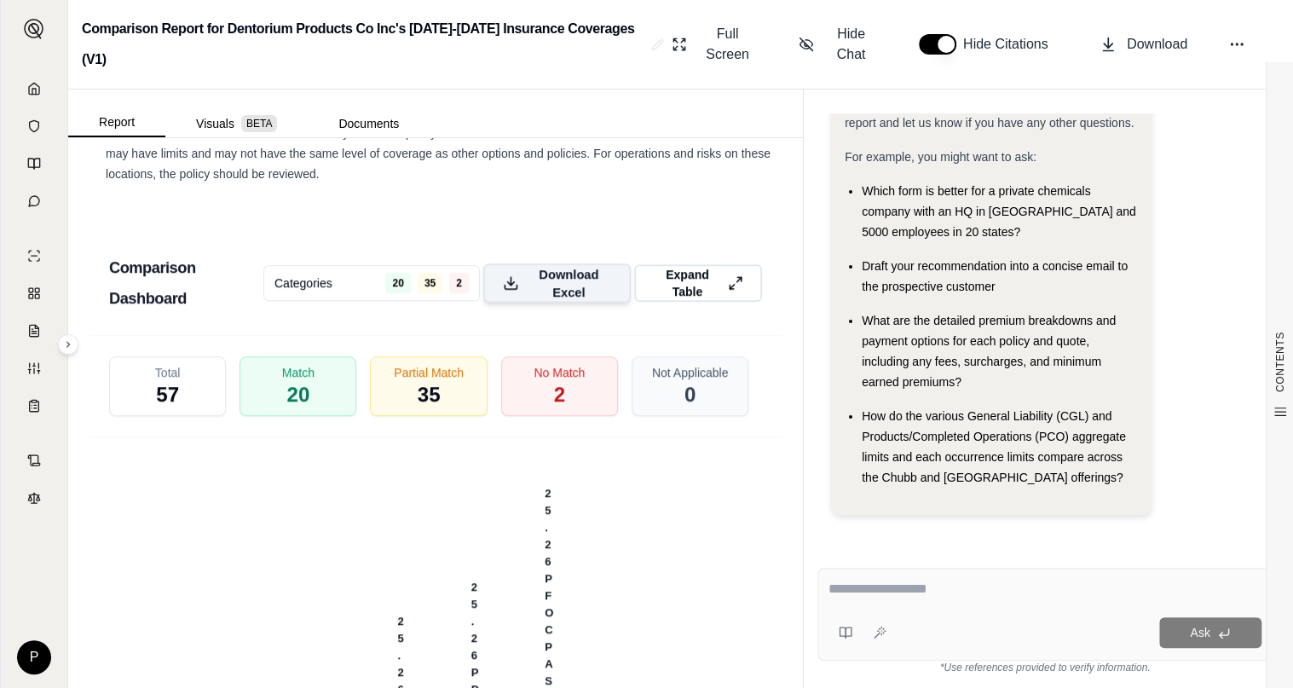
click at [556, 272] on span "Download Excel" at bounding box center [568, 283] width 85 height 36
drag, startPoint x: 1218, startPoint y: 82, endPoint x: 1229, endPoint y: 71, distance: 15.1
click at [1218, 82] on div "Comparison Report for Dentorium Products Co Inc's [DATE]-[DATE] Insurance Cover…" at bounding box center [680, 44] width 1224 height 89
click at [1166, 40] on span "Download" at bounding box center [1156, 44] width 60 height 20
click at [927, 588] on textarea at bounding box center [1044, 589] width 433 height 20
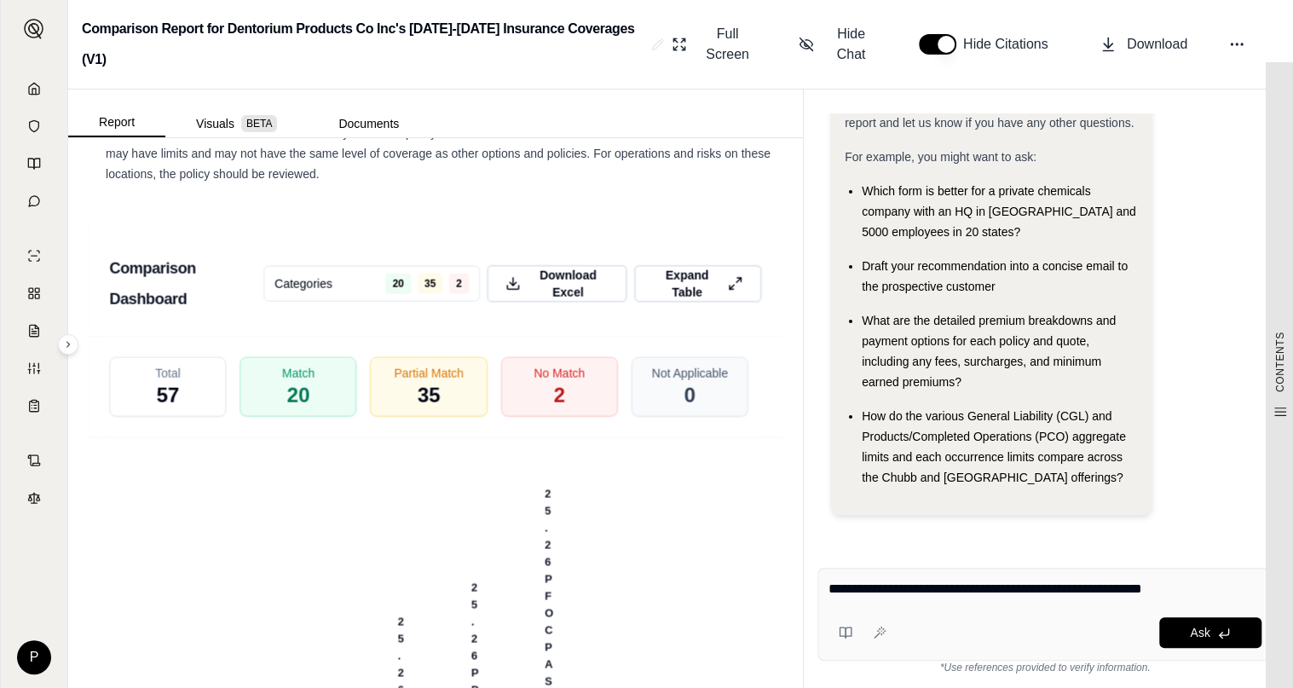
type textarea "**********"
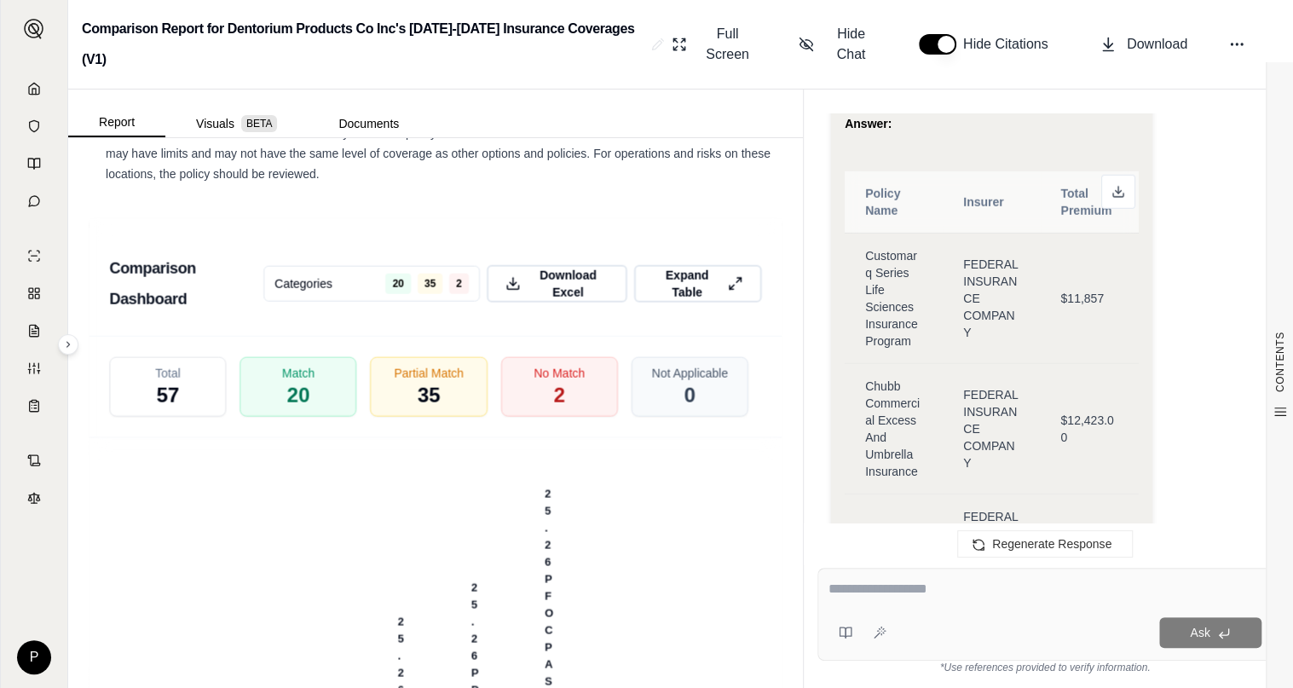
scroll to position [2864, 0]
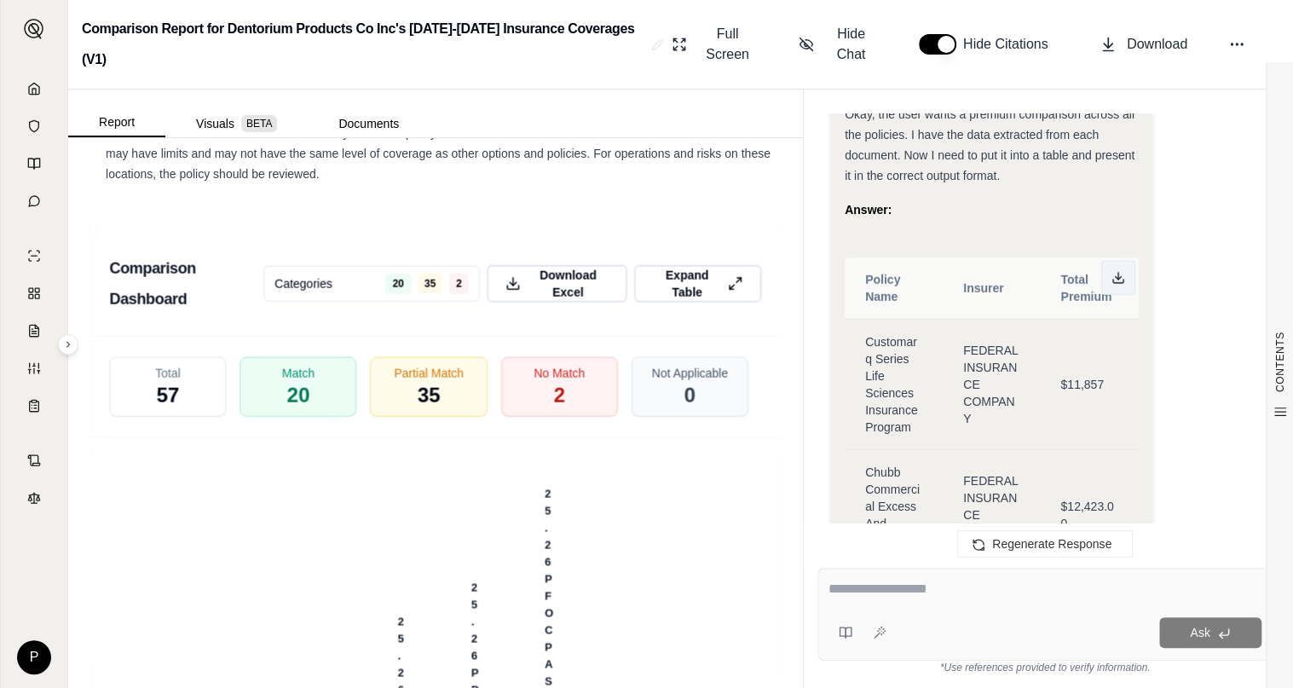
click at [1117, 271] on icon at bounding box center [1118, 278] width 14 height 14
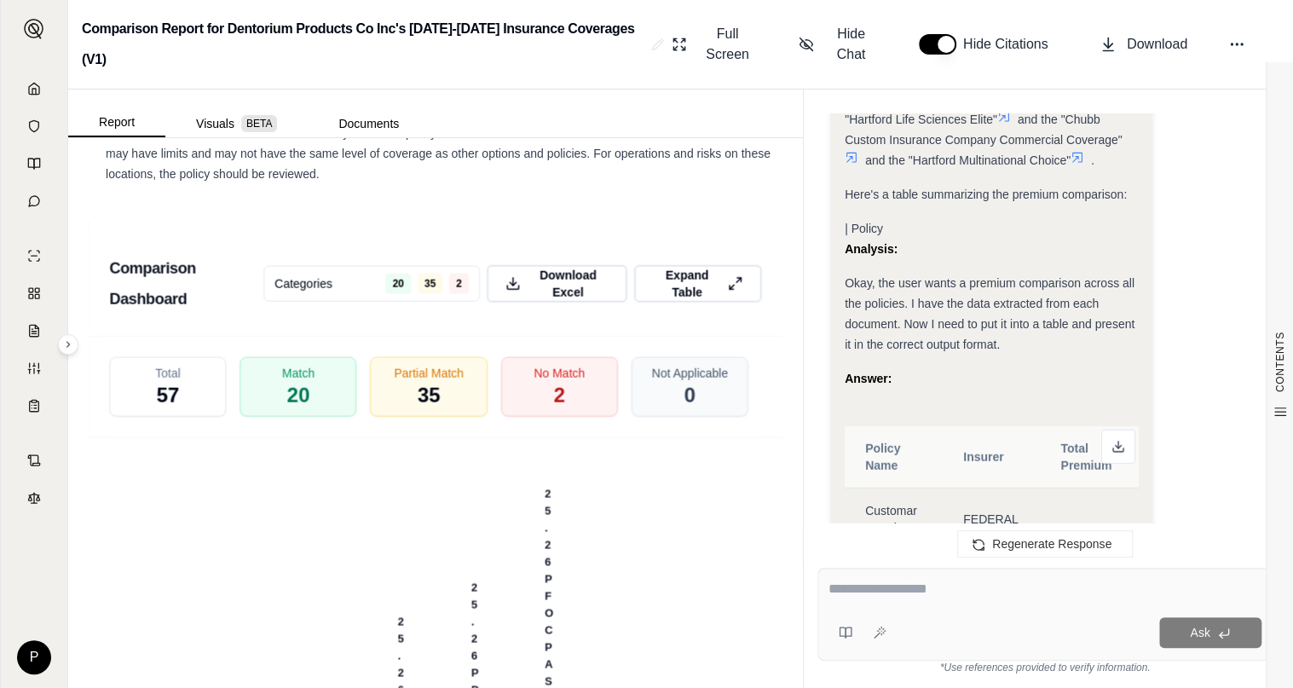
scroll to position [2694, 0]
click at [1120, 440] on icon at bounding box center [1118, 447] width 14 height 14
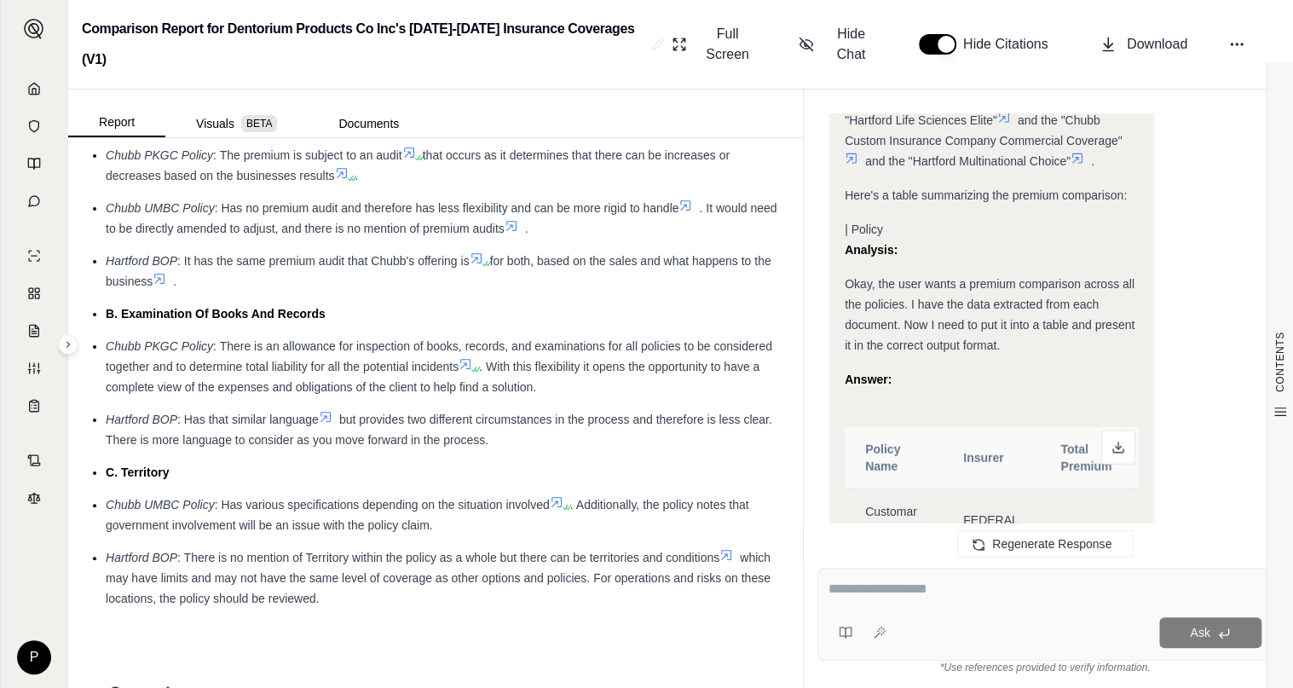
scroll to position [4260, 0]
